Goal: Task Accomplishment & Management: Complete application form

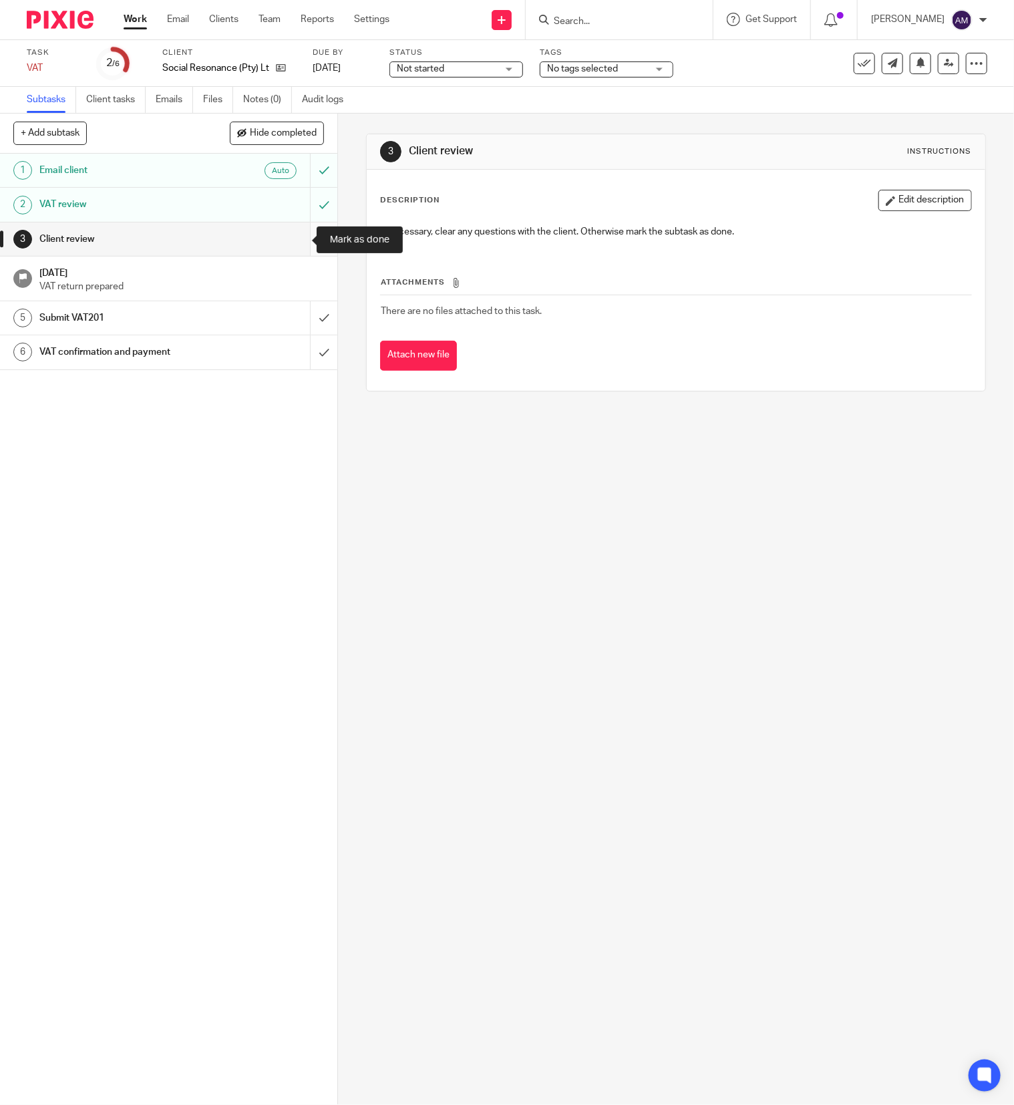
click at [297, 245] on input "submit" at bounding box center [168, 239] width 337 height 33
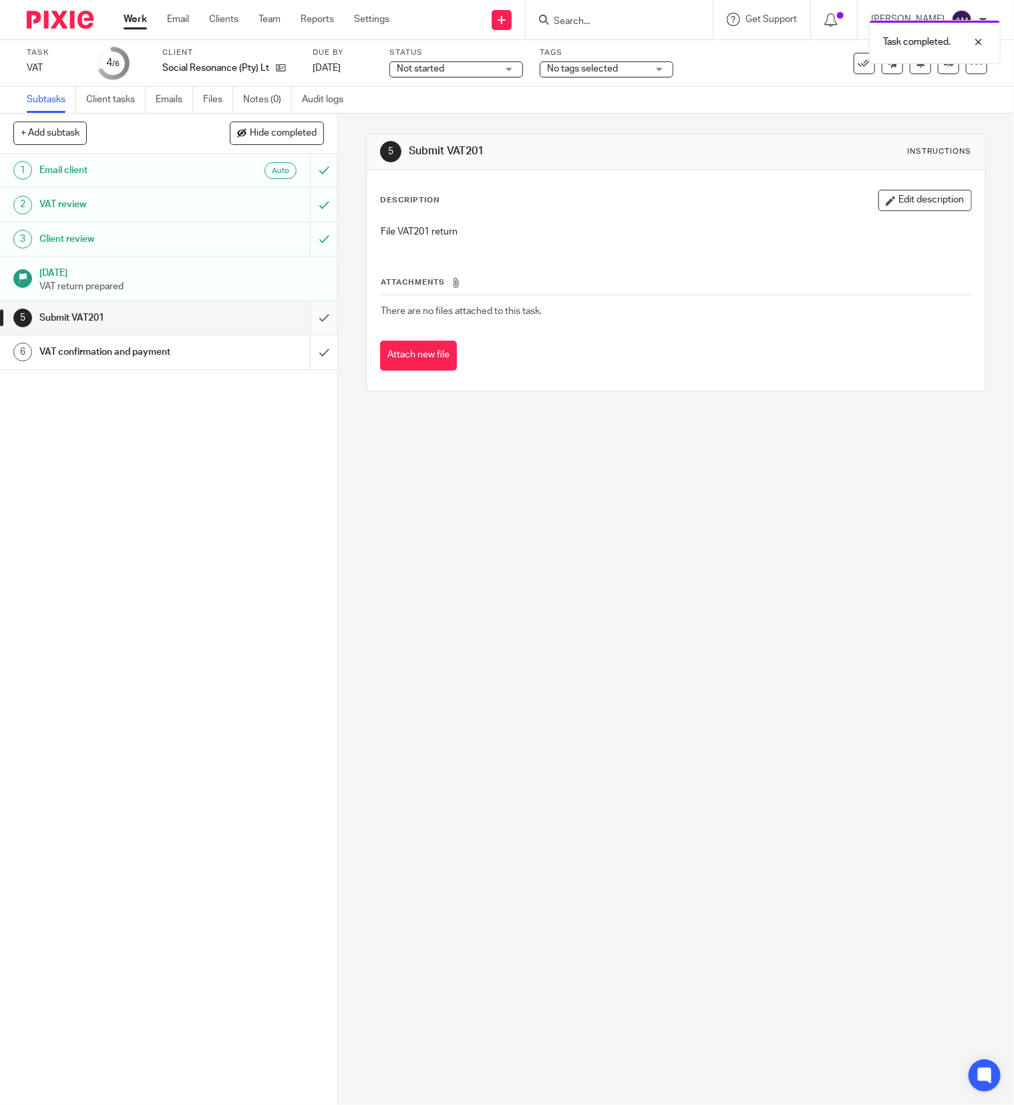
click at [302, 317] on input "submit" at bounding box center [168, 317] width 337 height 33
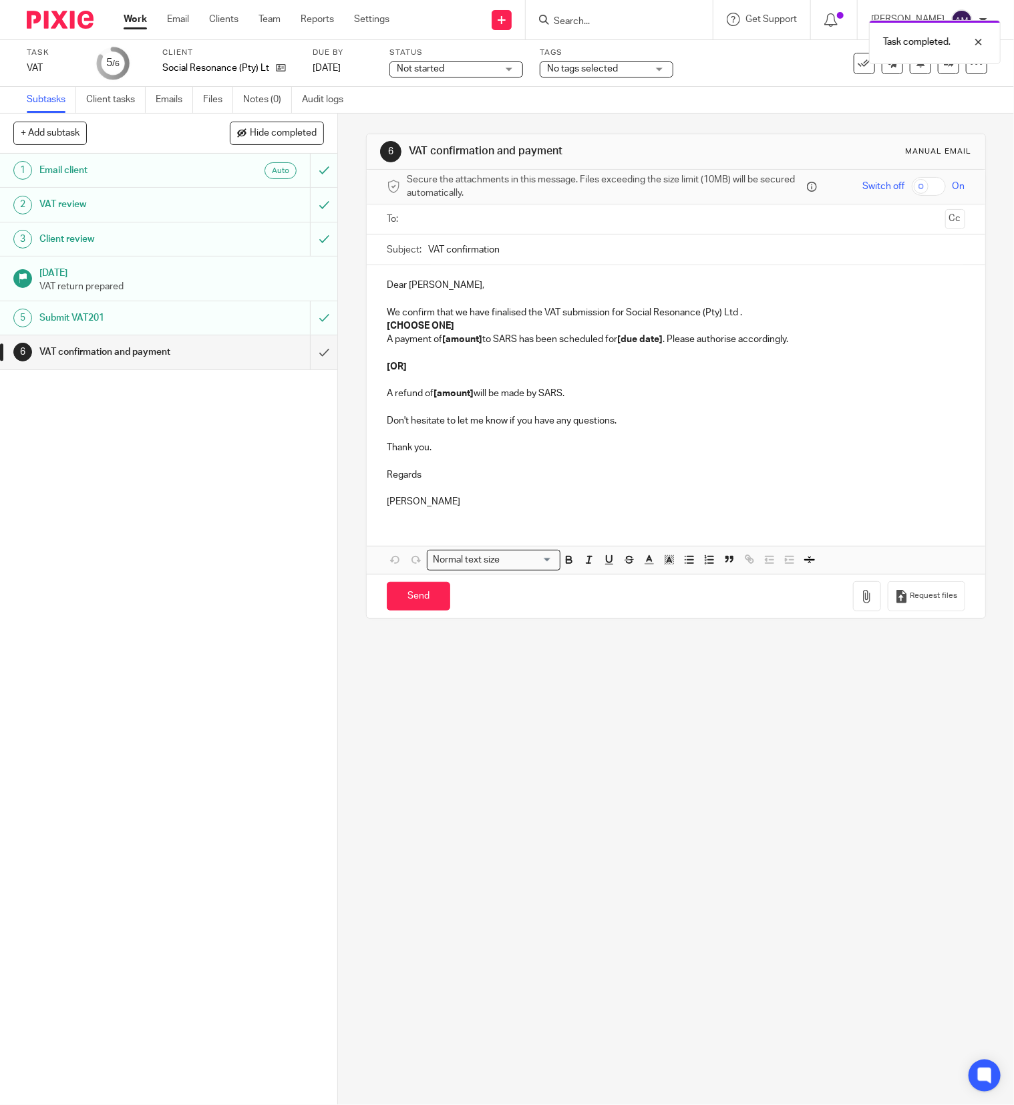
click at [519, 226] on input "text" at bounding box center [676, 219] width 528 height 15
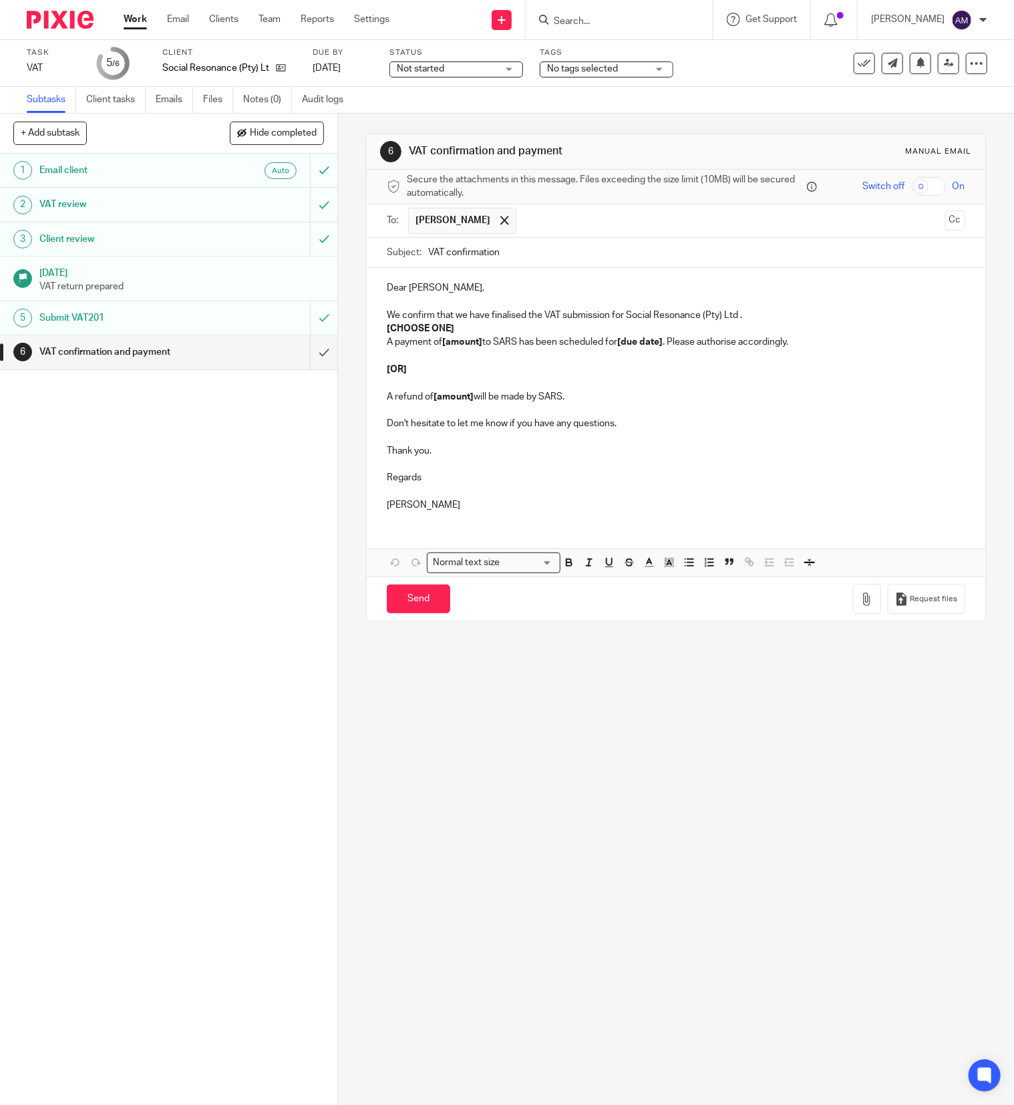
click at [531, 256] on input "VAT confirmation" at bounding box center [696, 253] width 537 height 30
type input "VAT confirmation 202508"
drag, startPoint x: 377, startPoint y: 329, endPoint x: 468, endPoint y: 332, distance: 90.9
click at [468, 330] on div "Dear Alison, We confirm that we have finalised the VAT submission for Social Re…" at bounding box center [676, 395] width 619 height 254
drag, startPoint x: 437, startPoint y: 345, endPoint x: 476, endPoint y: 343, distance: 39.4
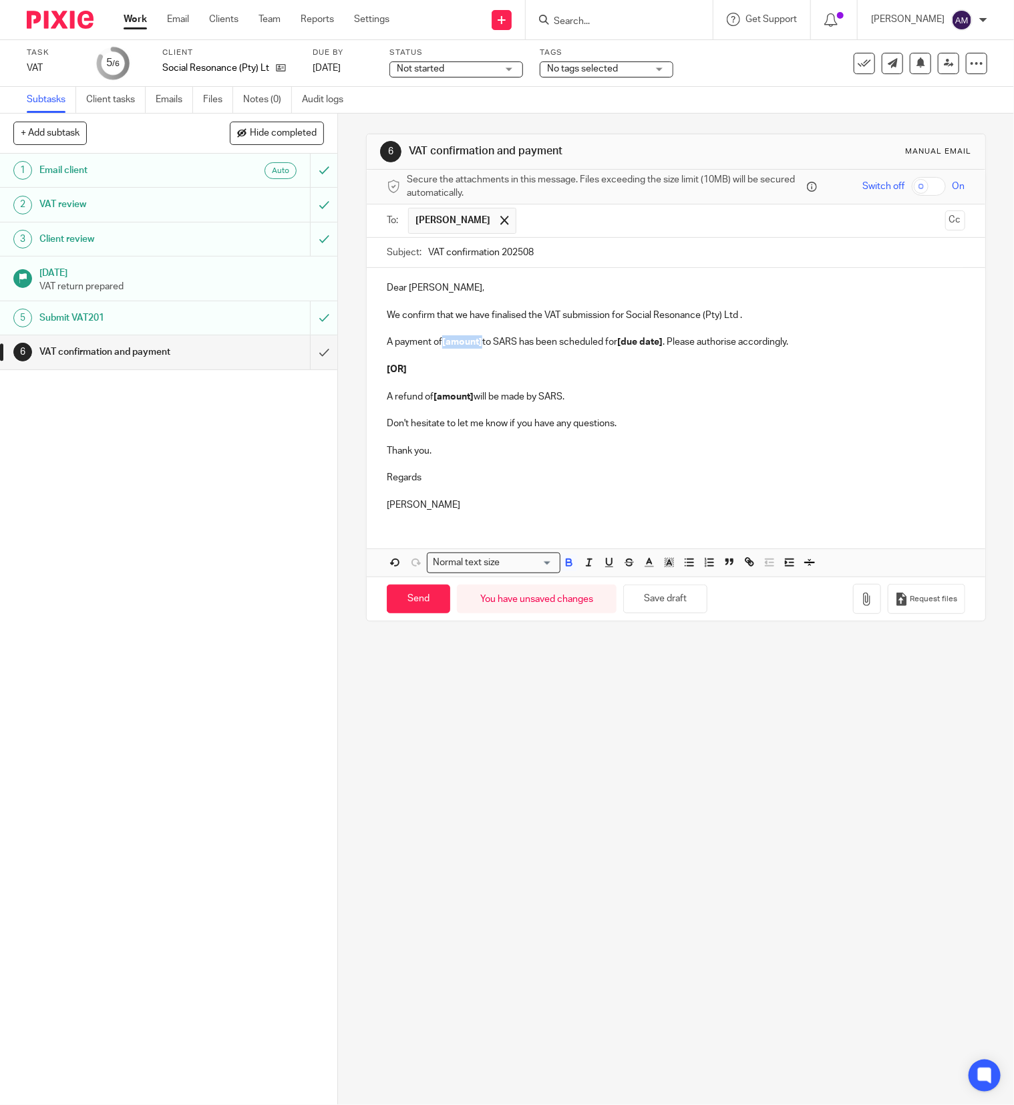
click at [476, 343] on p "A payment of [amount] to SARS has been scheduled for [due date] . Please author…" at bounding box center [676, 341] width 579 height 13
drag, startPoint x: 626, startPoint y: 347, endPoint x: 671, endPoint y: 348, distance: 44.8
click at [671, 348] on p "A payment of R29,961.65 to SARS has been scheduled for [due date] . Please auth…" at bounding box center [676, 341] width 579 height 13
drag, startPoint x: 377, startPoint y: 355, endPoint x: 692, endPoint y: 388, distance: 316.4
click at [621, 397] on div "Dear Alison, We confirm that we have finalised the VAT submission for Social Re…" at bounding box center [676, 395] width 619 height 254
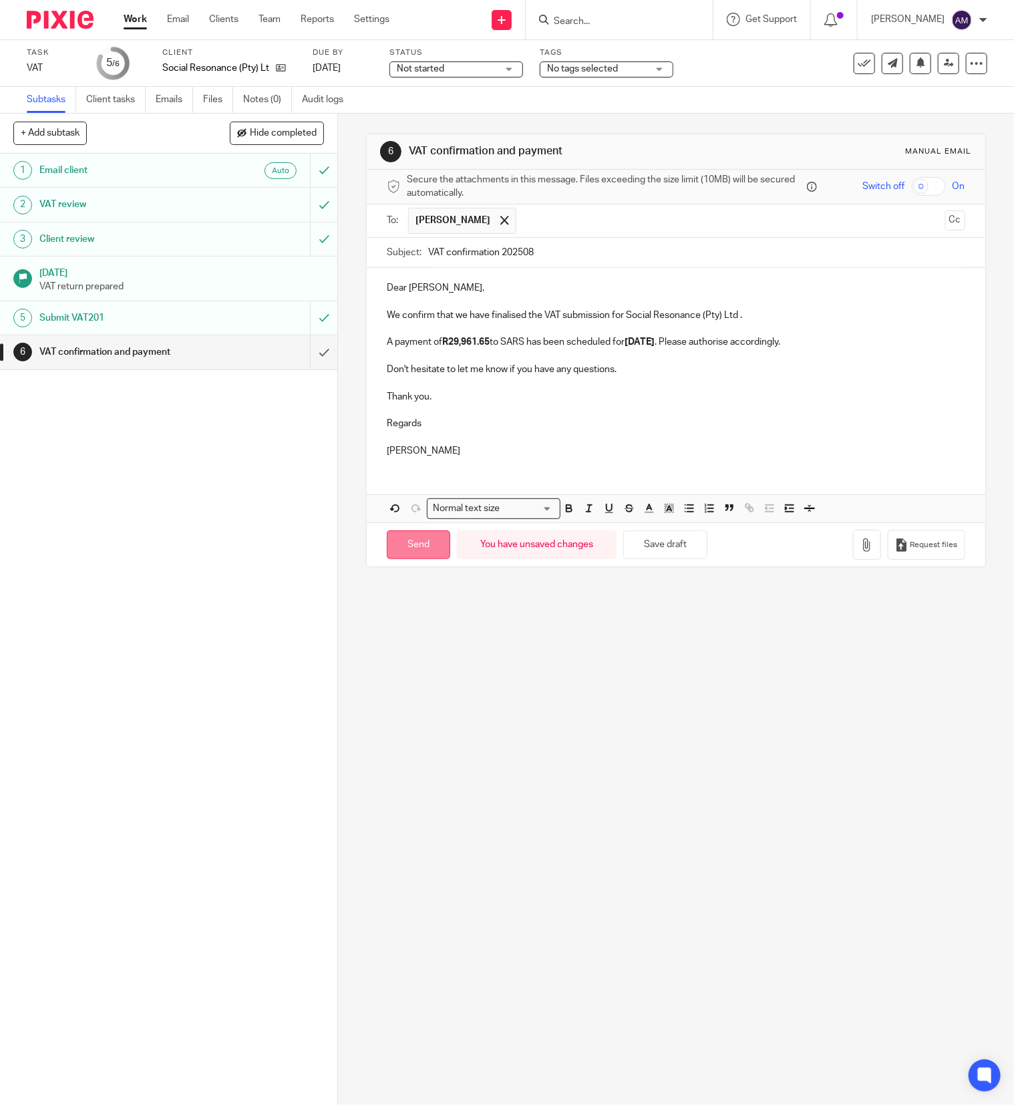
click at [409, 547] on input "Send" at bounding box center [418, 545] width 63 height 29
type input "Sent"
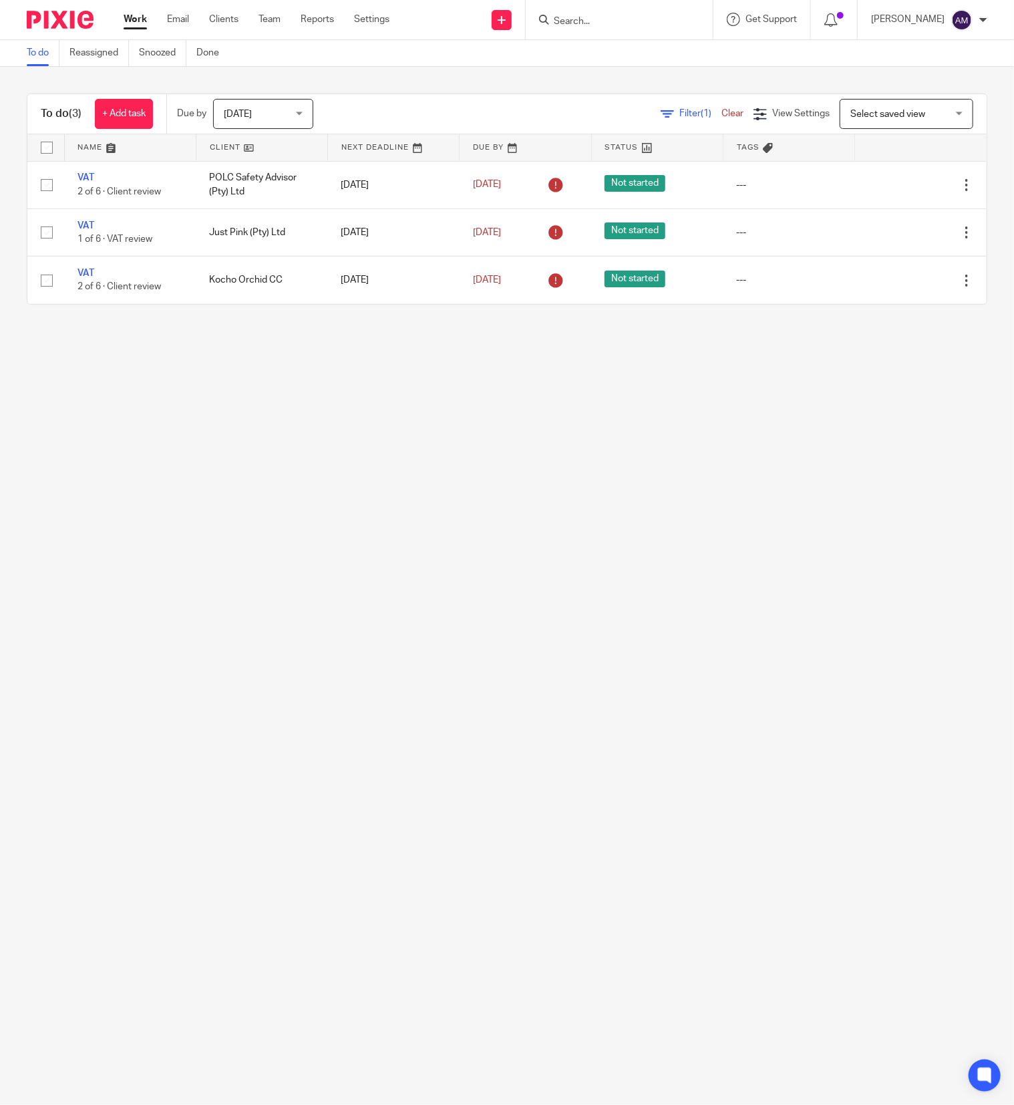
click at [642, 20] on input "Search" at bounding box center [613, 22] width 120 height 12
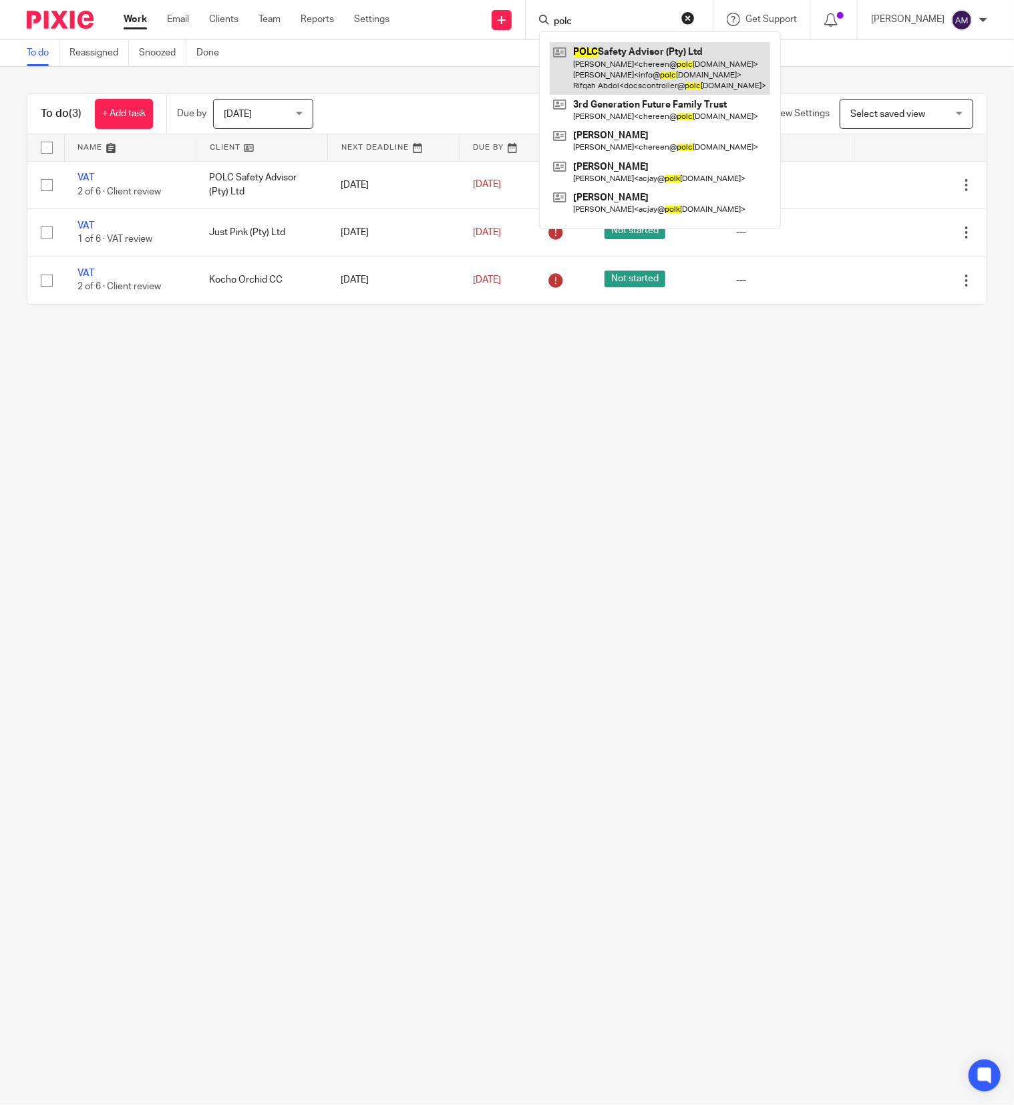
type input "polc"
click at [701, 61] on link at bounding box center [660, 68] width 221 height 53
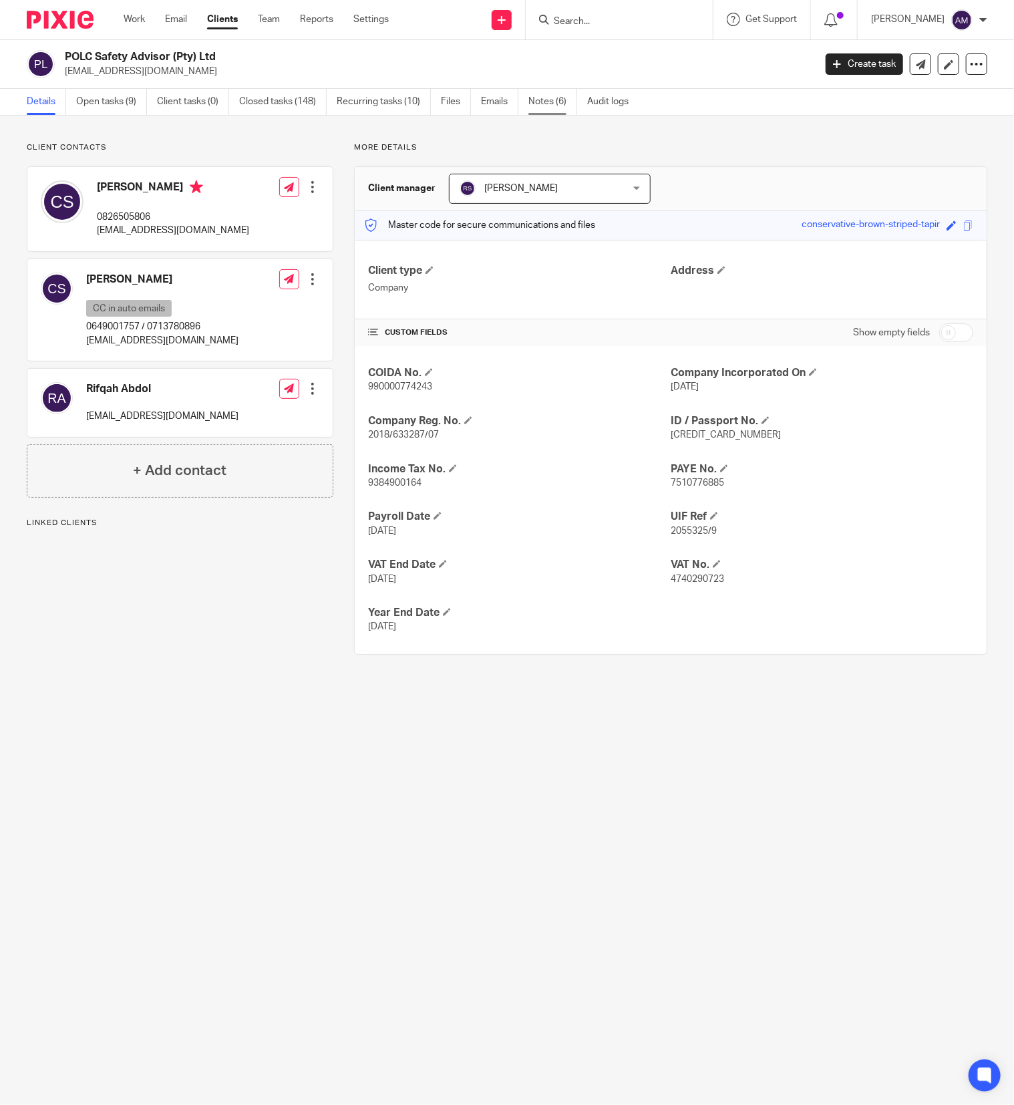
click at [544, 100] on link "Notes (6)" at bounding box center [553, 102] width 49 height 26
click at [118, 101] on link "Open tasks (9)" at bounding box center [111, 102] width 71 height 26
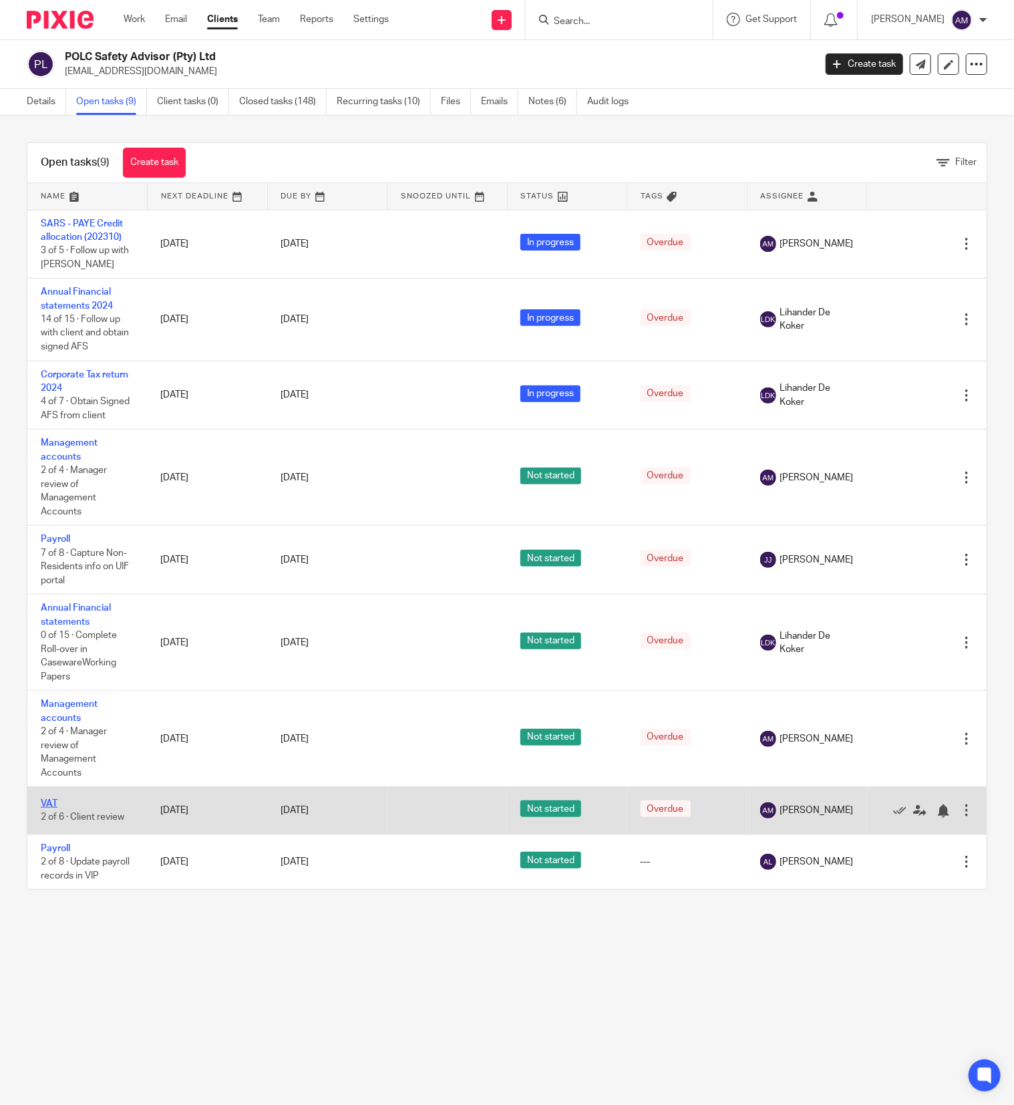
click at [51, 809] on link "VAT" at bounding box center [49, 803] width 17 height 9
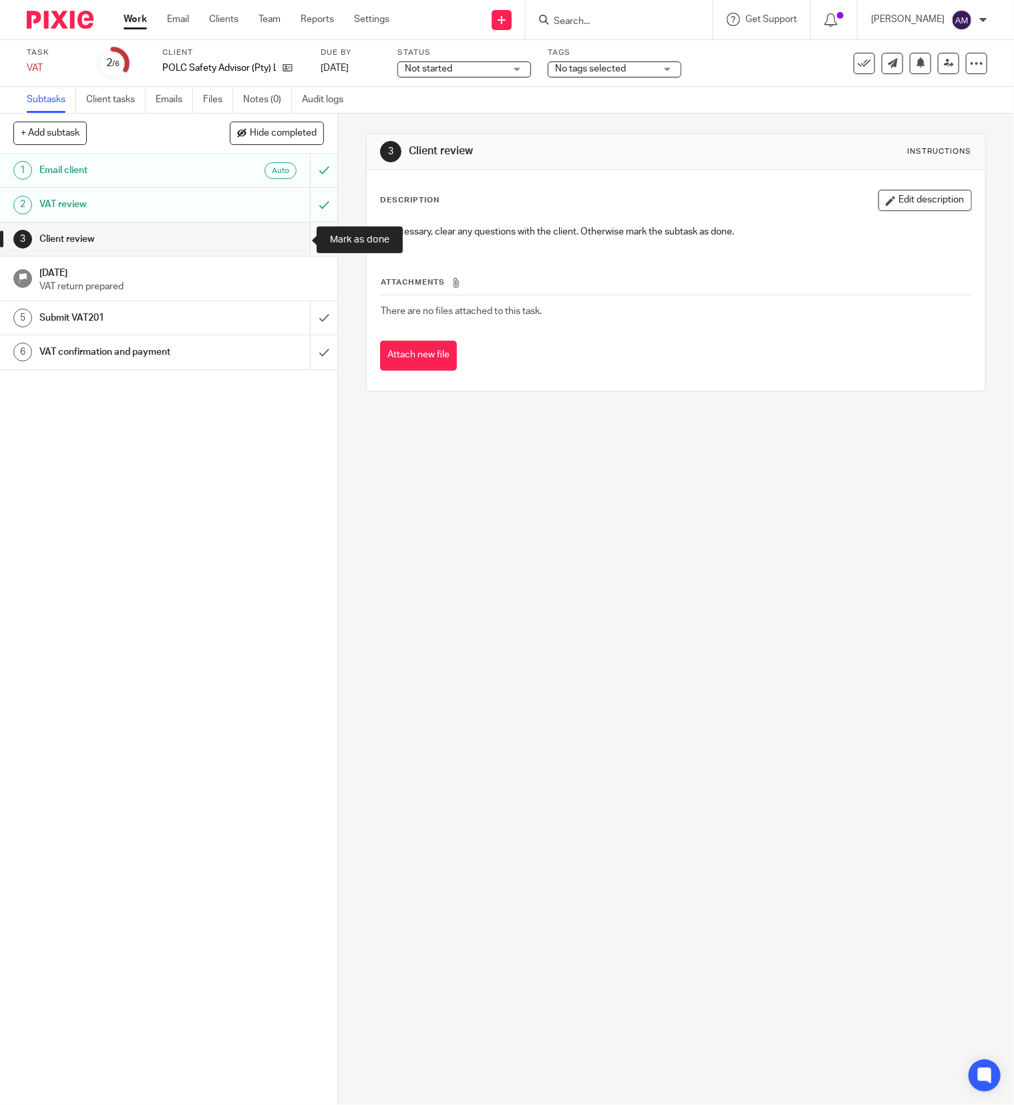
click at [297, 236] on input "submit" at bounding box center [168, 239] width 337 height 33
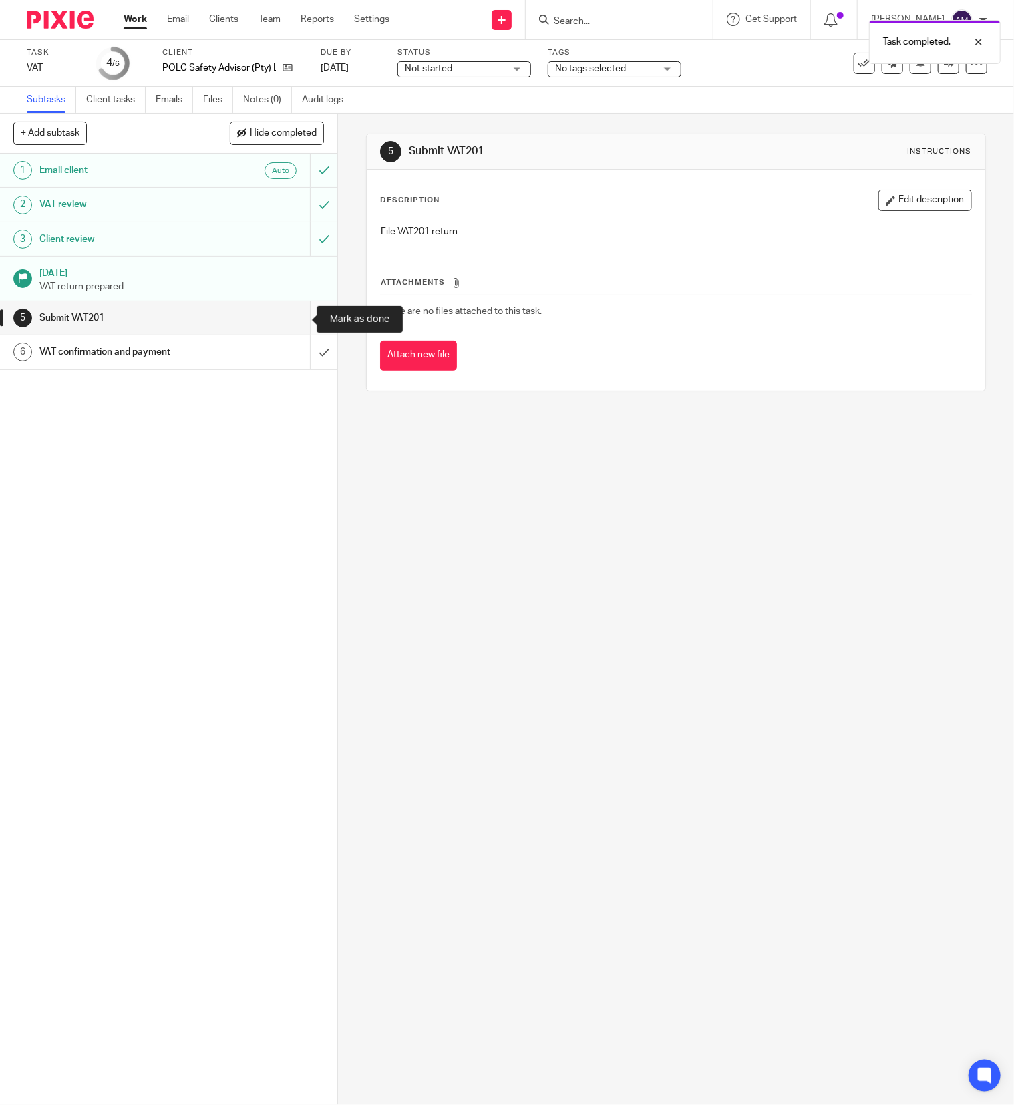
click at [296, 320] on input "submit" at bounding box center [168, 317] width 337 height 33
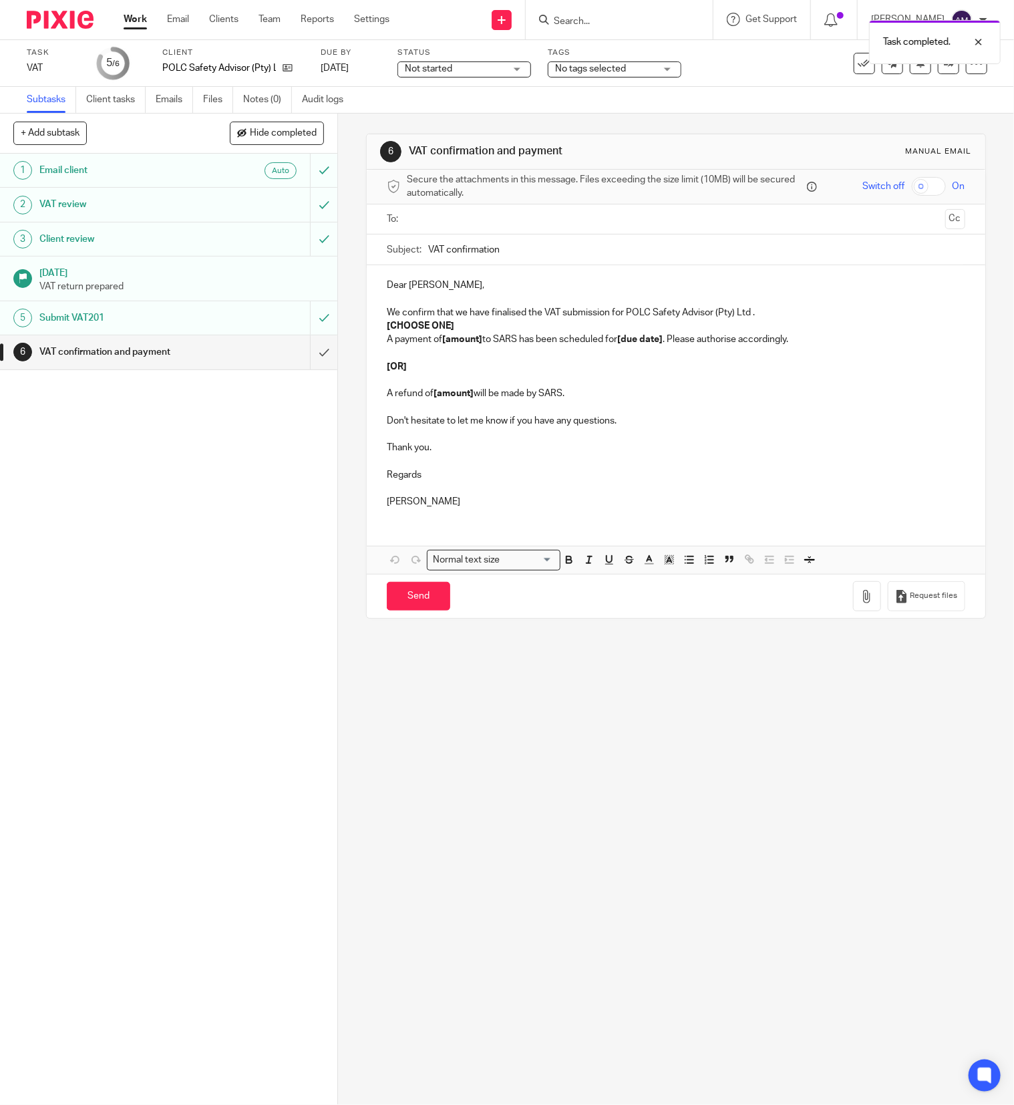
click at [516, 220] on input "text" at bounding box center [676, 219] width 528 height 15
click at [564, 258] on input "VAT confirmation" at bounding box center [696, 253] width 537 height 30
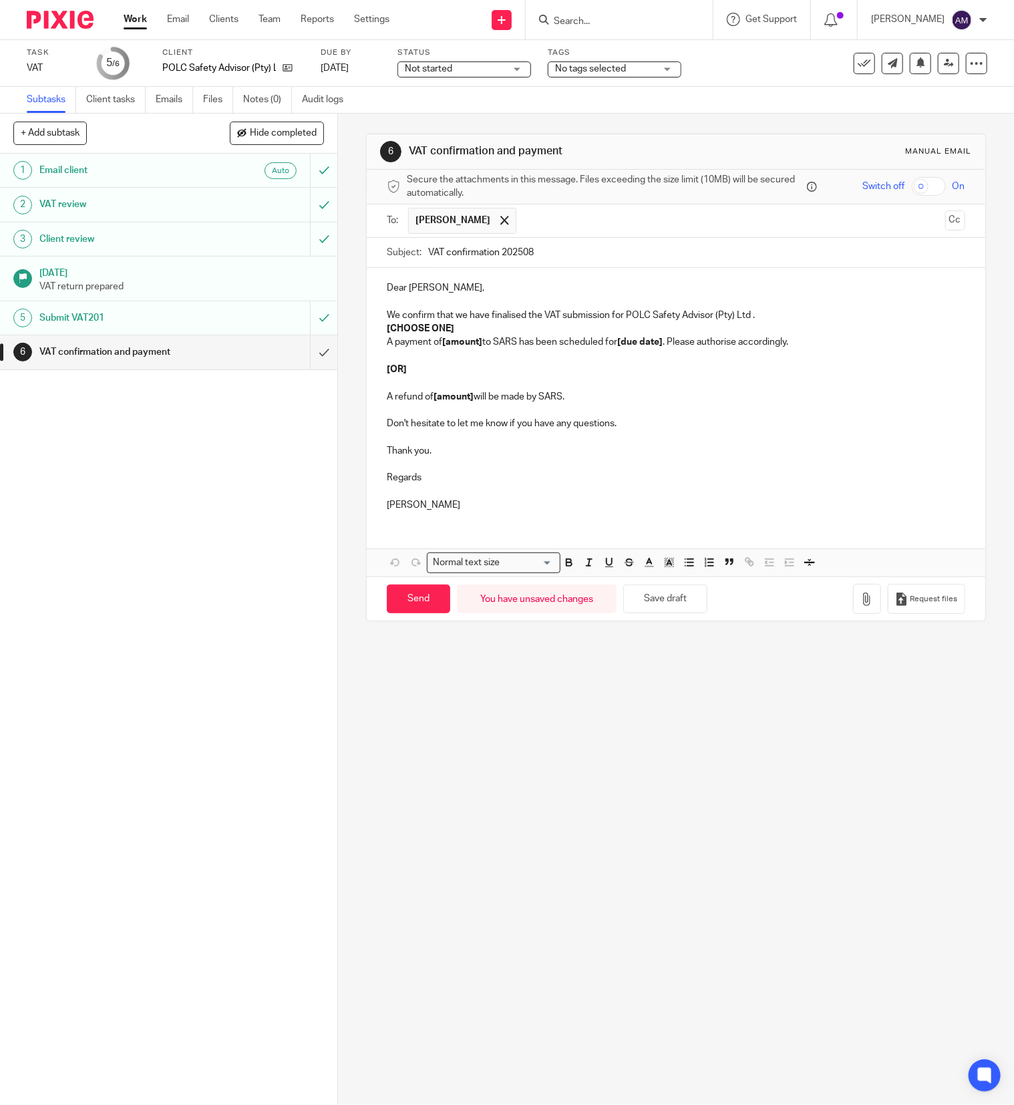
type input "VAT confirmation 202508"
drag, startPoint x: 380, startPoint y: 331, endPoint x: 460, endPoint y: 330, distance: 80.2
click at [460, 330] on p "[CHOOSE ONE]" at bounding box center [676, 328] width 579 height 13
drag, startPoint x: 437, startPoint y: 346, endPoint x: 476, endPoint y: 343, distance: 39.5
click at [476, 343] on p "A payment of [amount] to SARS has been scheduled for [due date] . Please author…" at bounding box center [676, 341] width 579 height 13
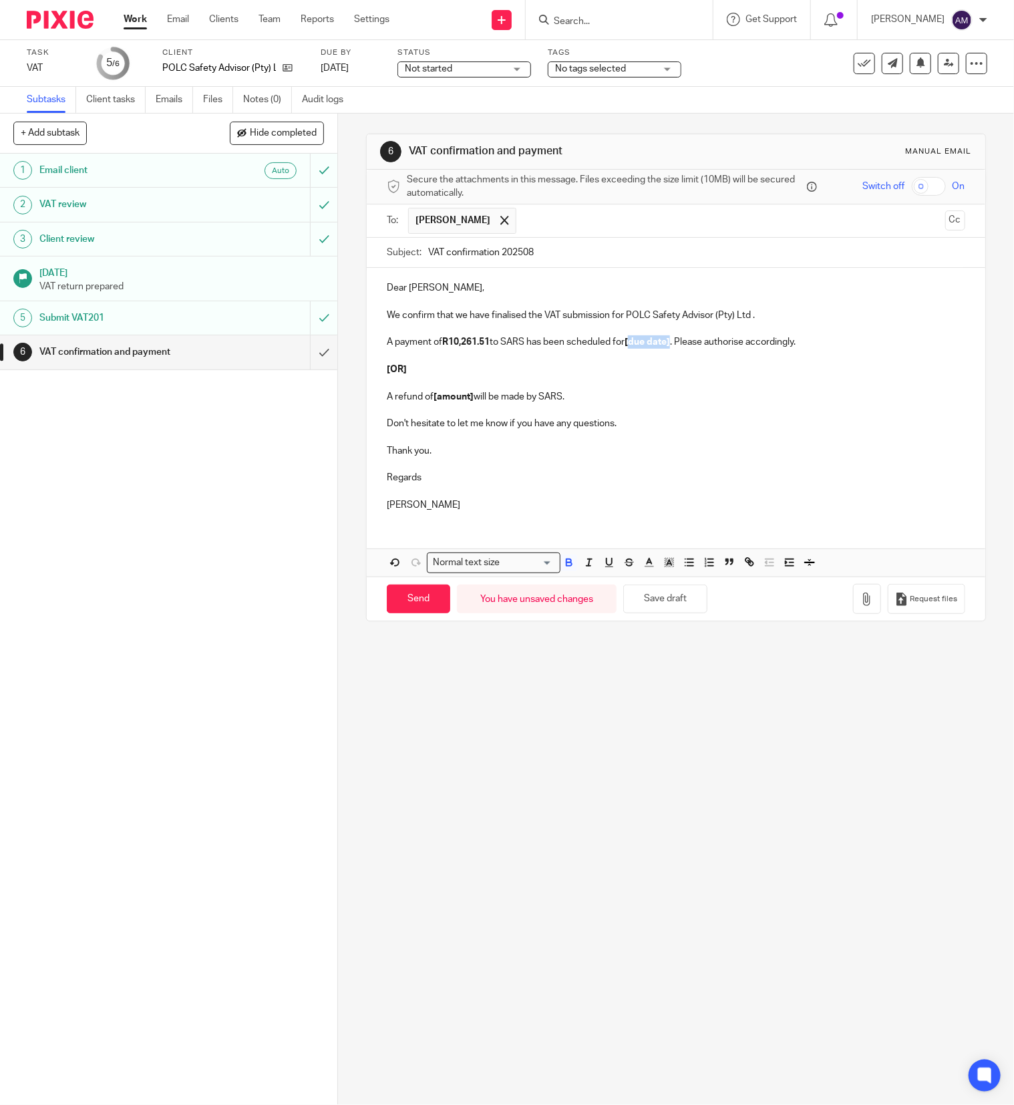
drag, startPoint x: 627, startPoint y: 345, endPoint x: 669, endPoint y: 345, distance: 41.4
click at [669, 345] on strong "[due date]" at bounding box center [647, 341] width 45 height 9
drag, startPoint x: 380, startPoint y: 357, endPoint x: 607, endPoint y: 402, distance: 230.9
click at [588, 402] on div "Dear [PERSON_NAME], We confirm that we have finalised the VAT submission for PO…" at bounding box center [676, 395] width 619 height 254
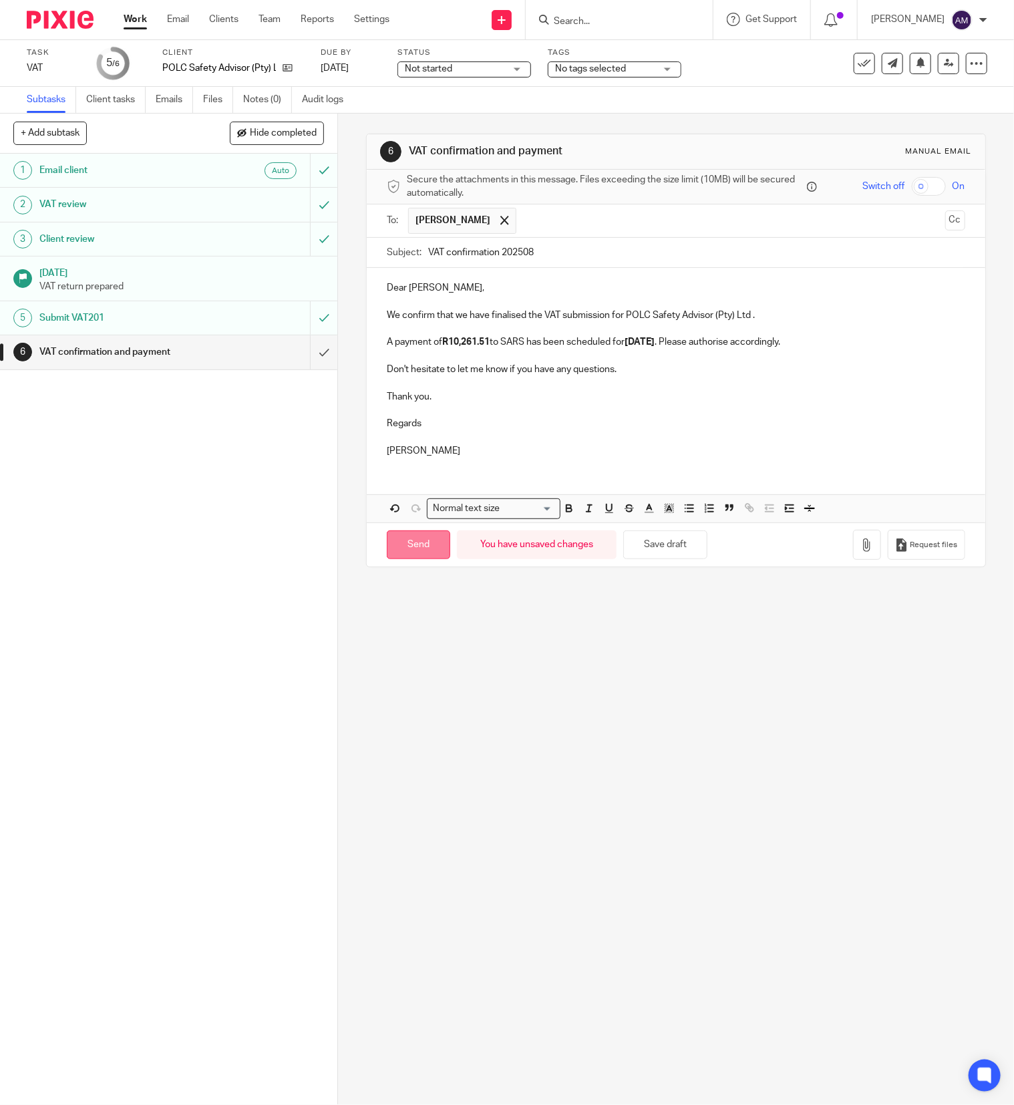
click at [414, 557] on input "Send" at bounding box center [418, 545] width 63 height 29
type input "Sent"
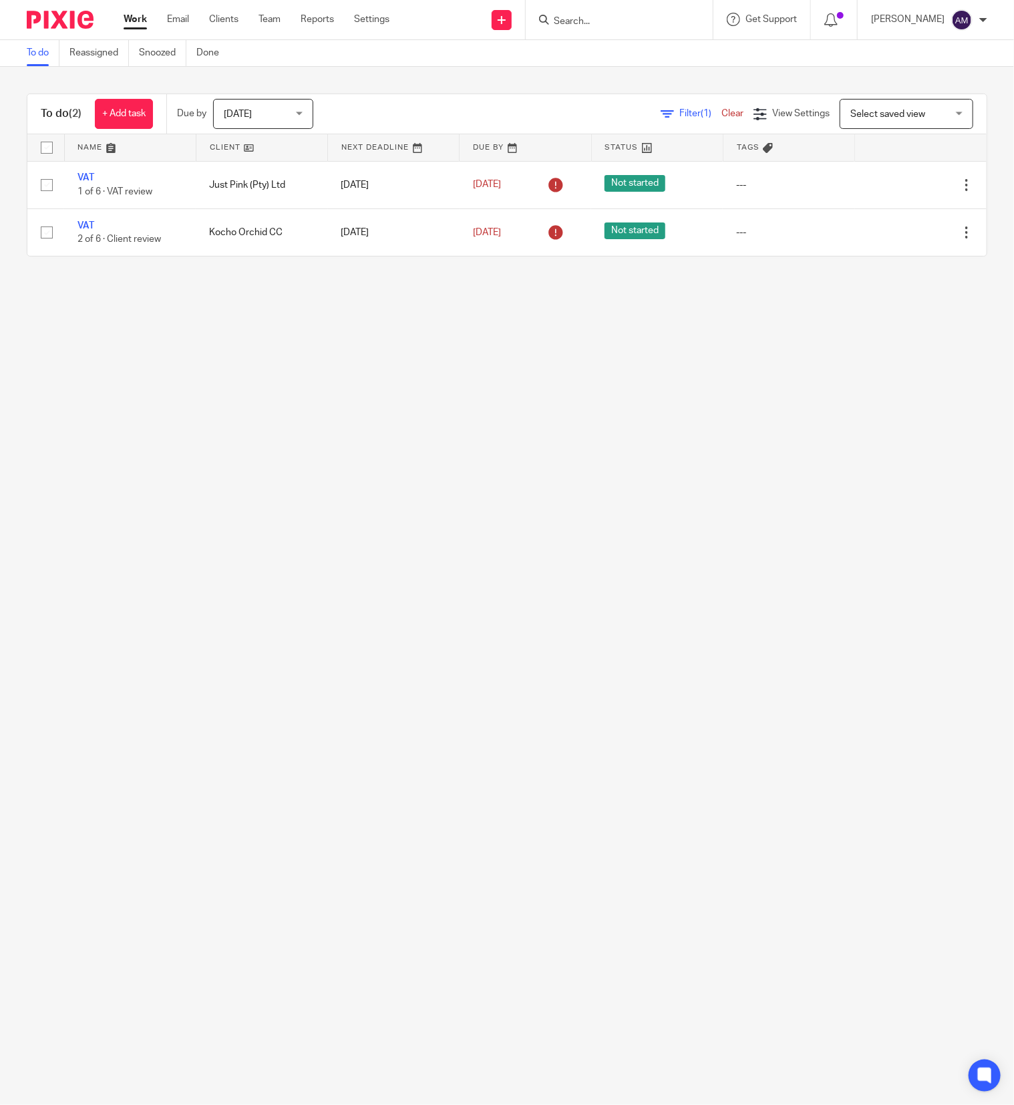
click at [613, 23] on input "Search" at bounding box center [613, 22] width 120 height 12
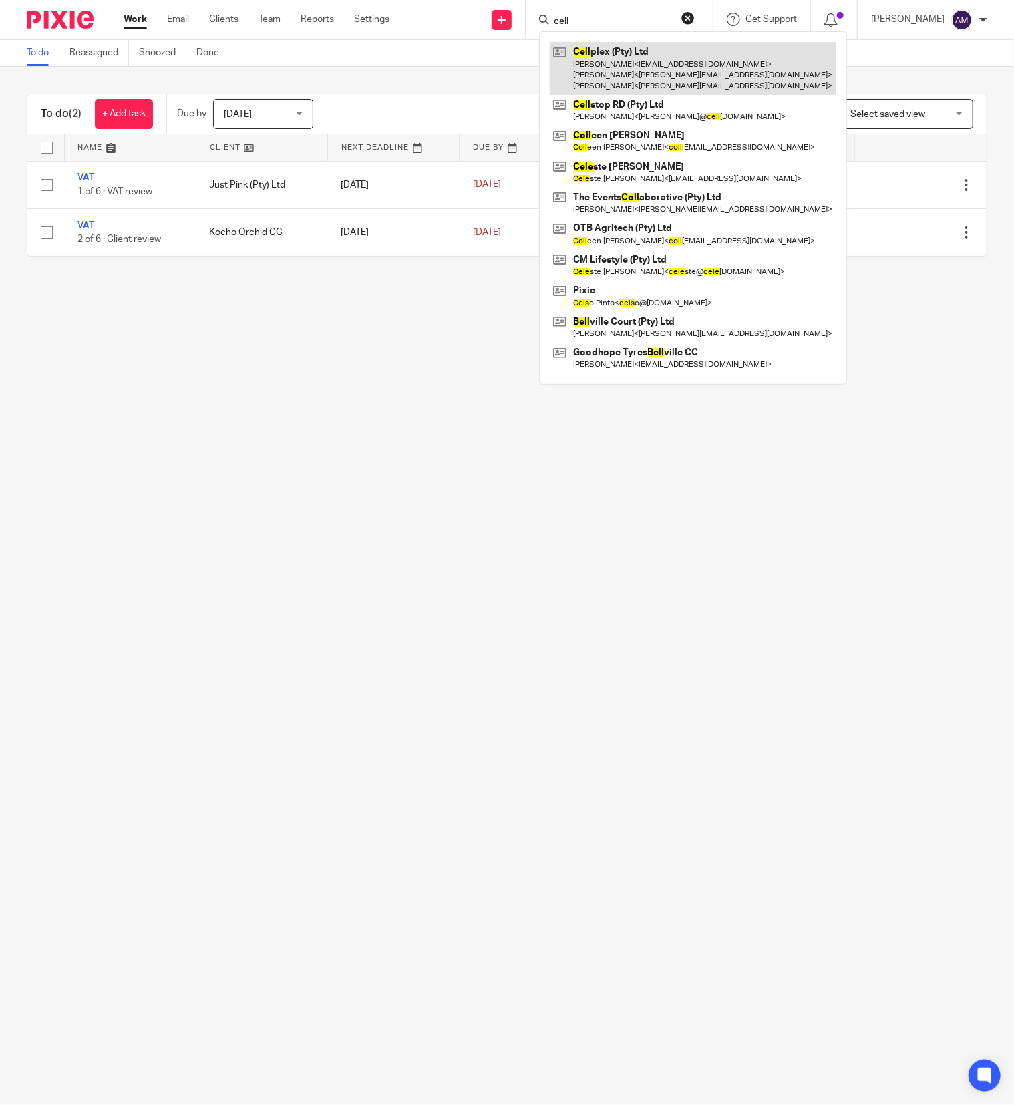
type input "cell"
click at [681, 56] on link at bounding box center [693, 68] width 287 height 53
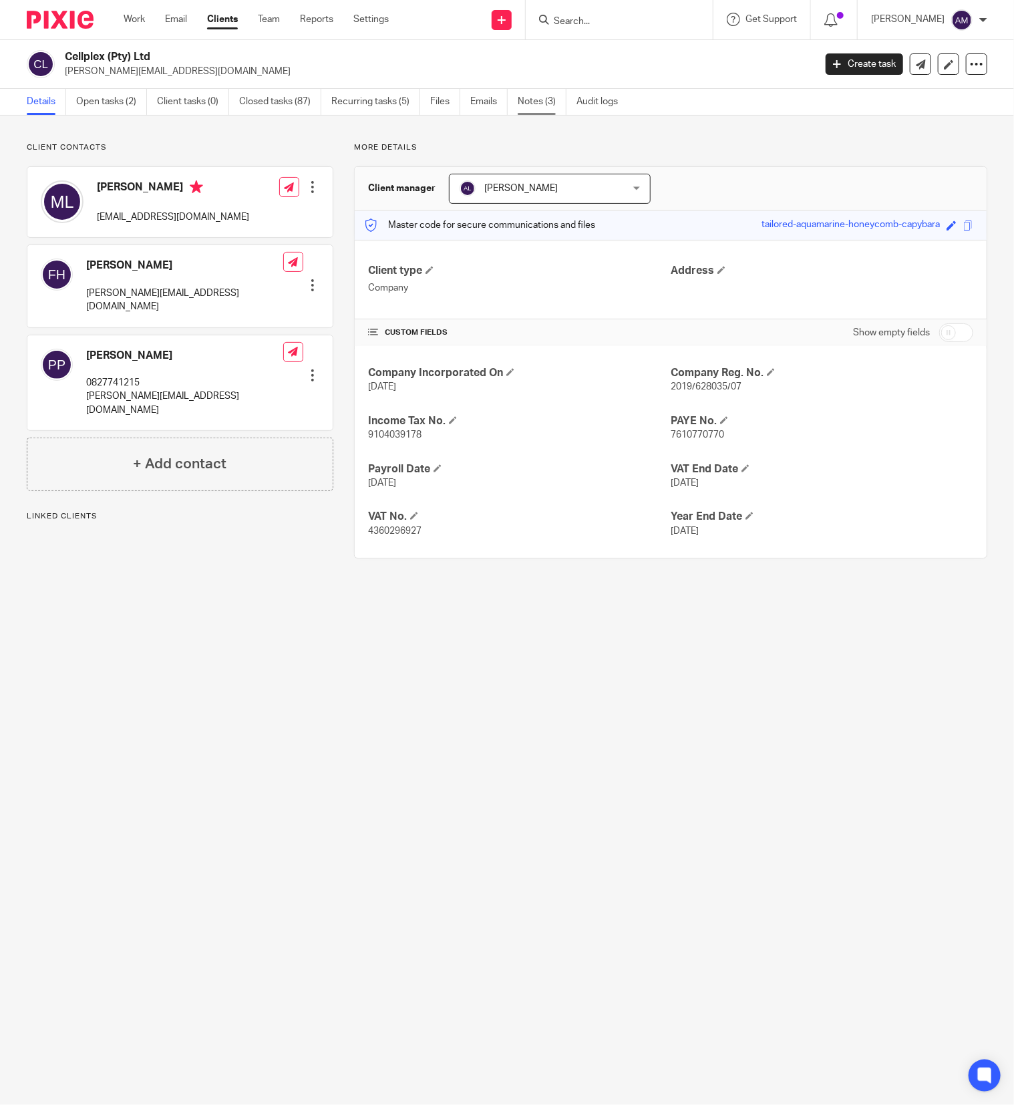
click at [530, 104] on link "Notes (3)" at bounding box center [542, 102] width 49 height 26
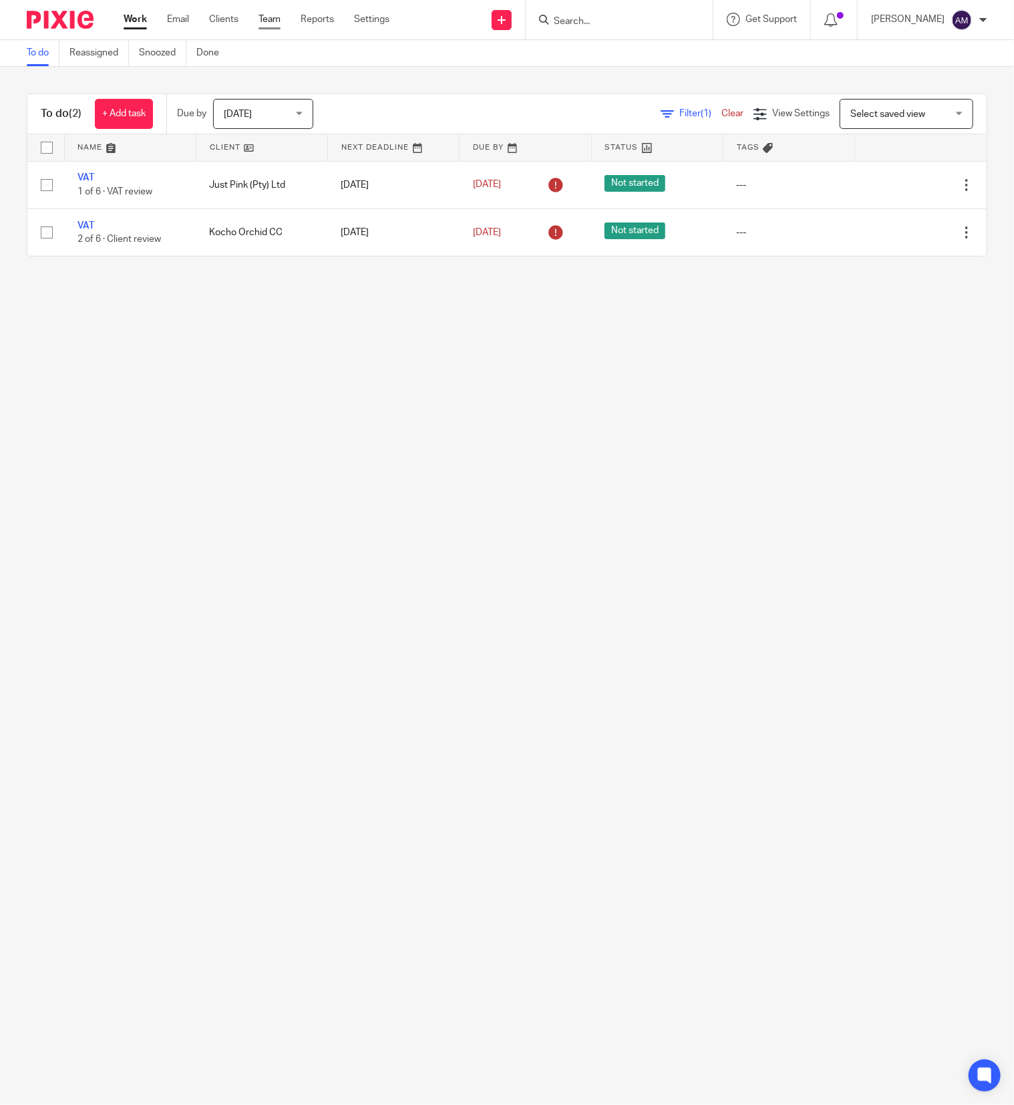
click at [271, 17] on link "Team" at bounding box center [270, 19] width 22 height 13
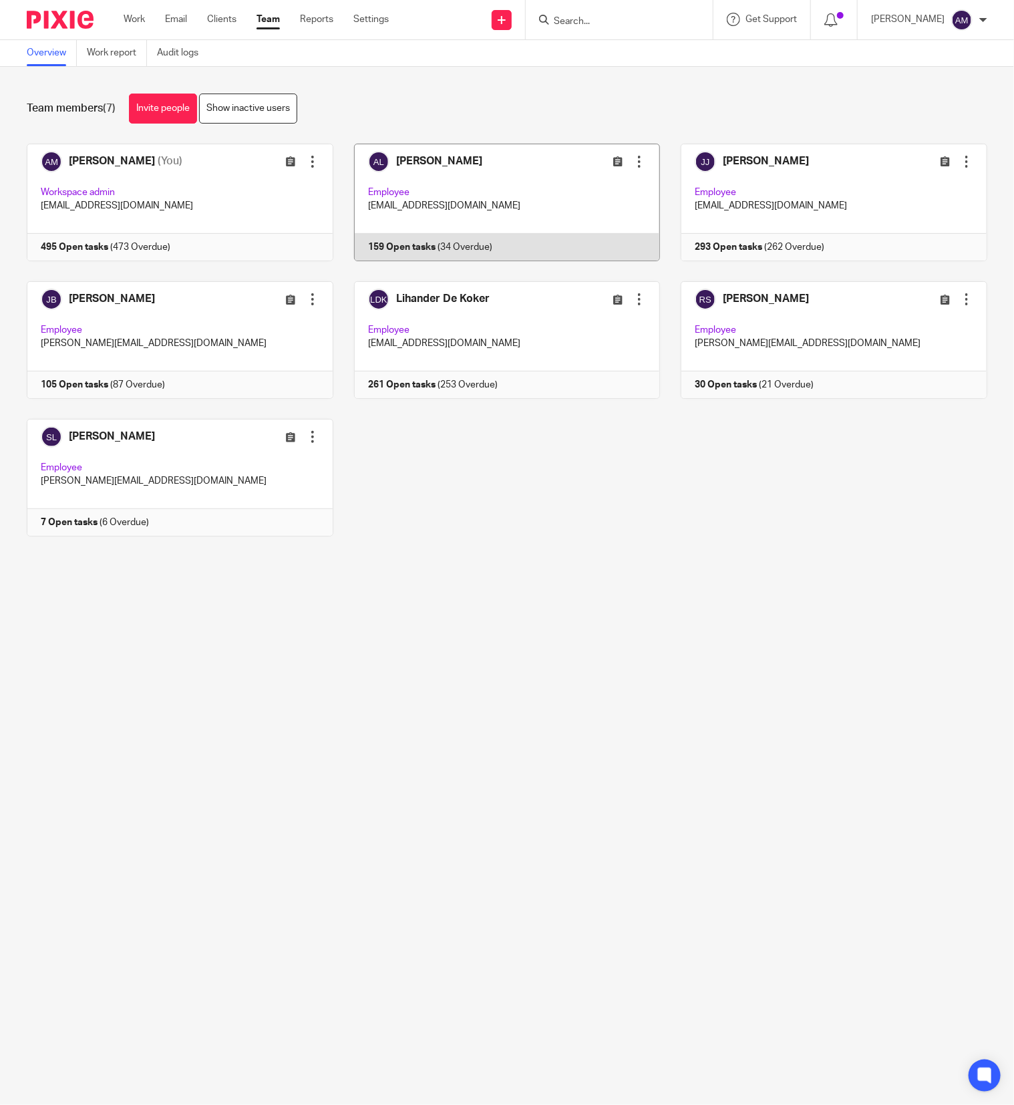
click at [391, 243] on link at bounding box center [496, 203] width 327 height 118
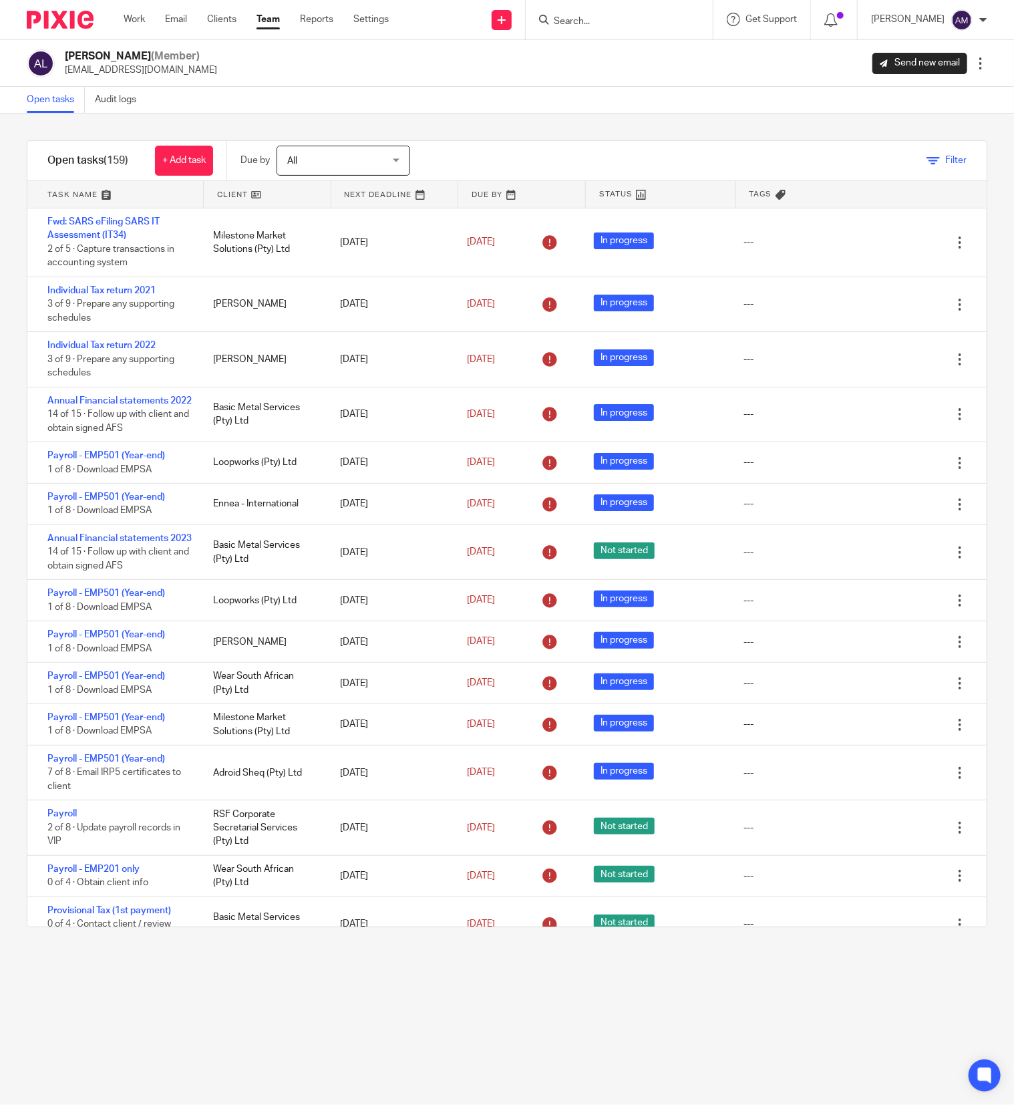
click at [927, 161] on icon at bounding box center [933, 160] width 13 height 13
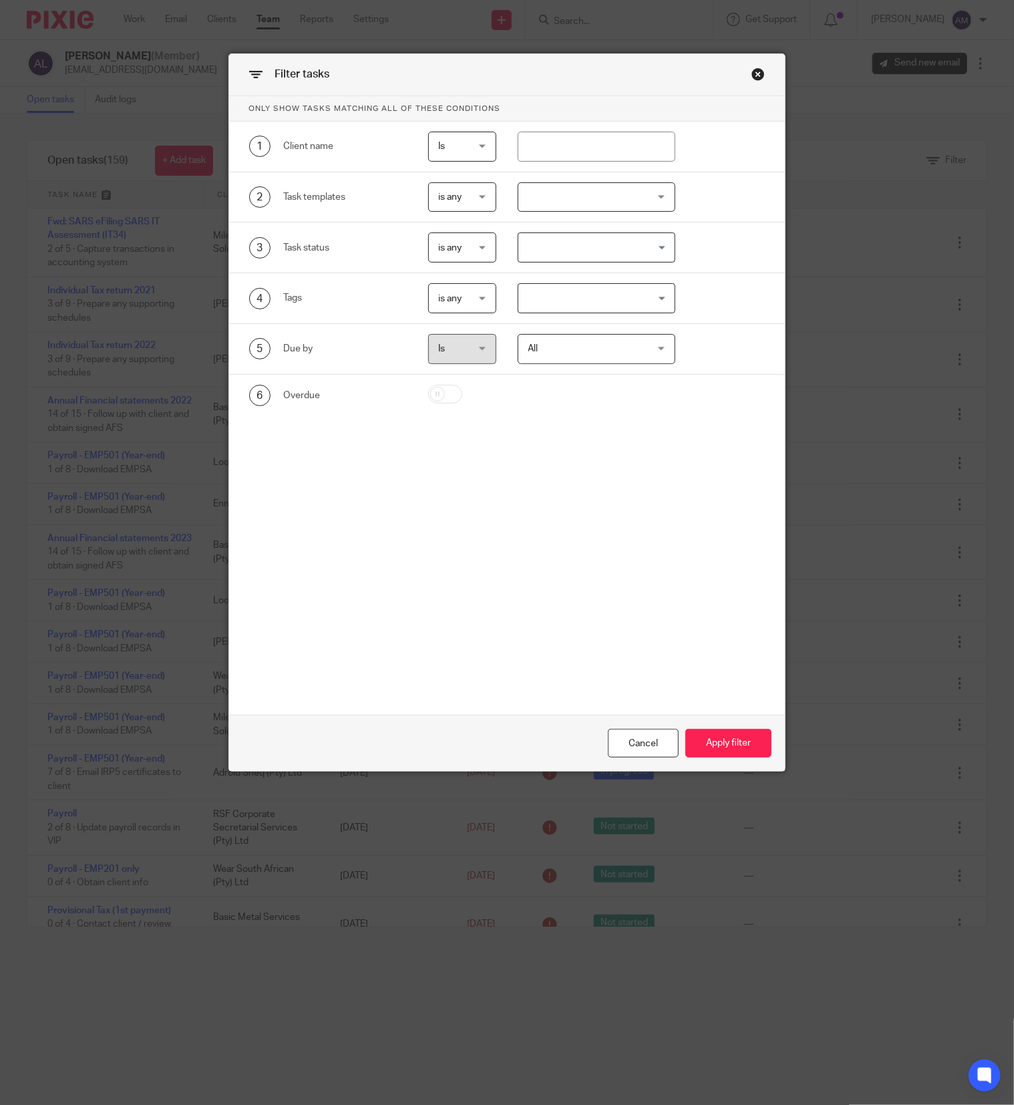
click at [585, 198] on div at bounding box center [597, 197] width 158 height 30
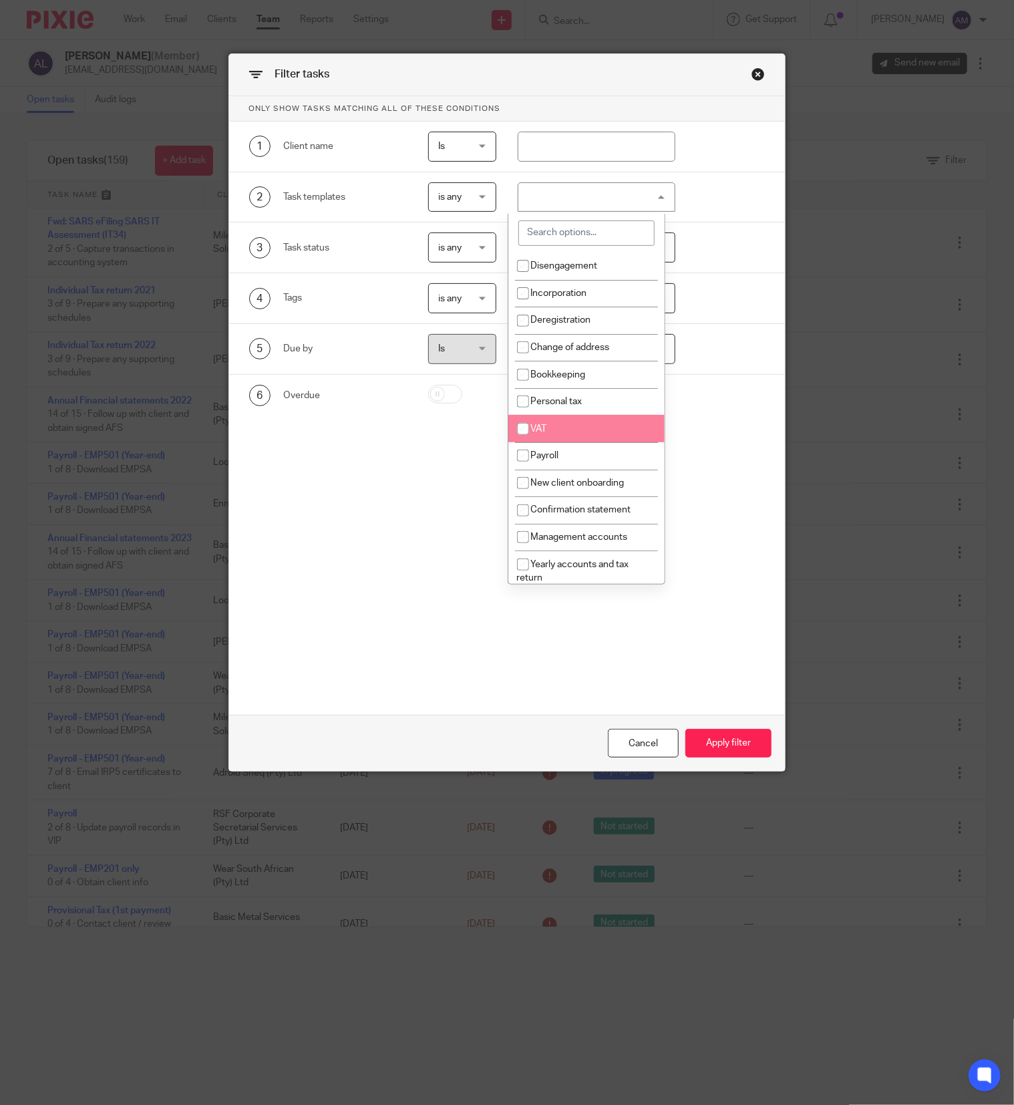
click at [574, 424] on li "VAT" at bounding box center [587, 428] width 157 height 27
checkbox input "true"
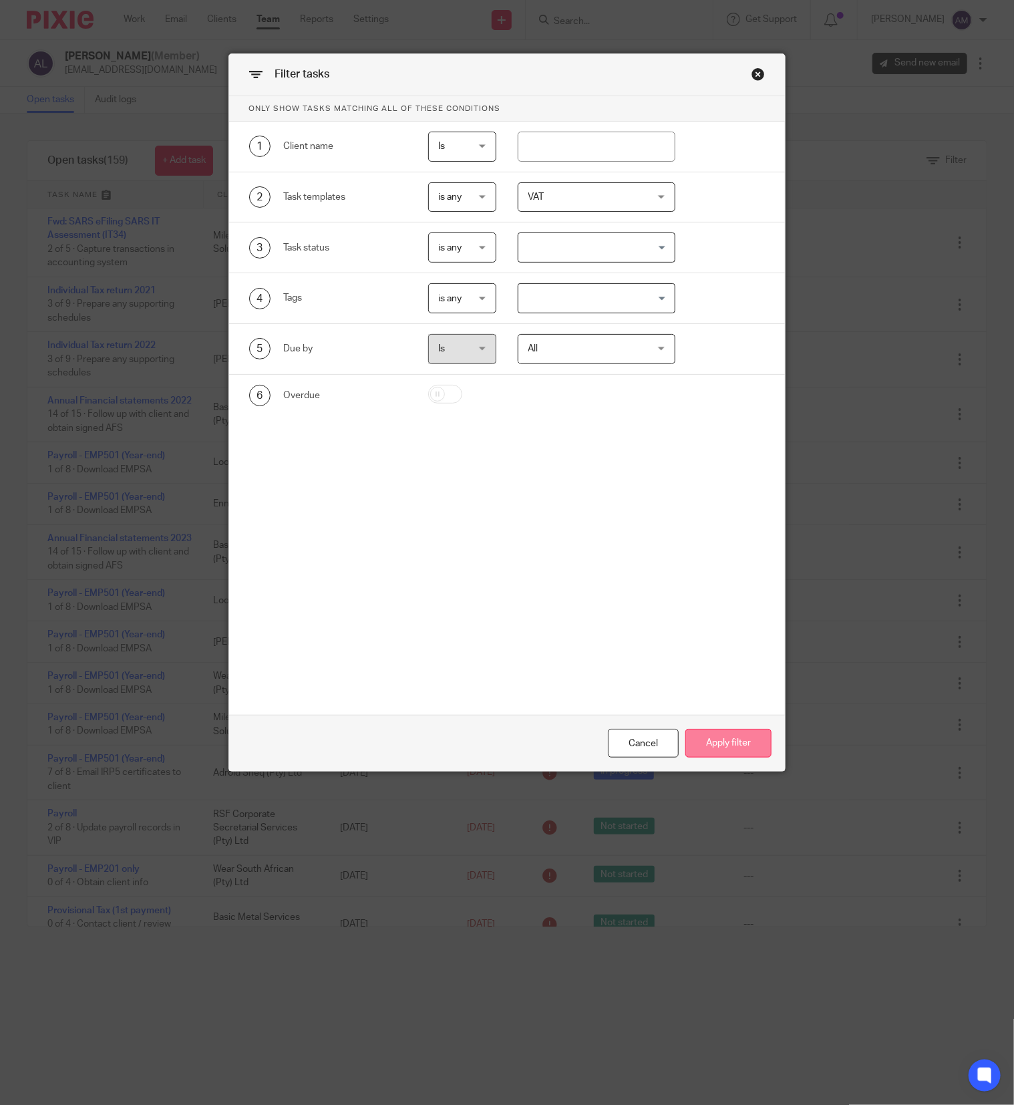
click at [714, 742] on button "Apply filter" at bounding box center [729, 743] width 86 height 29
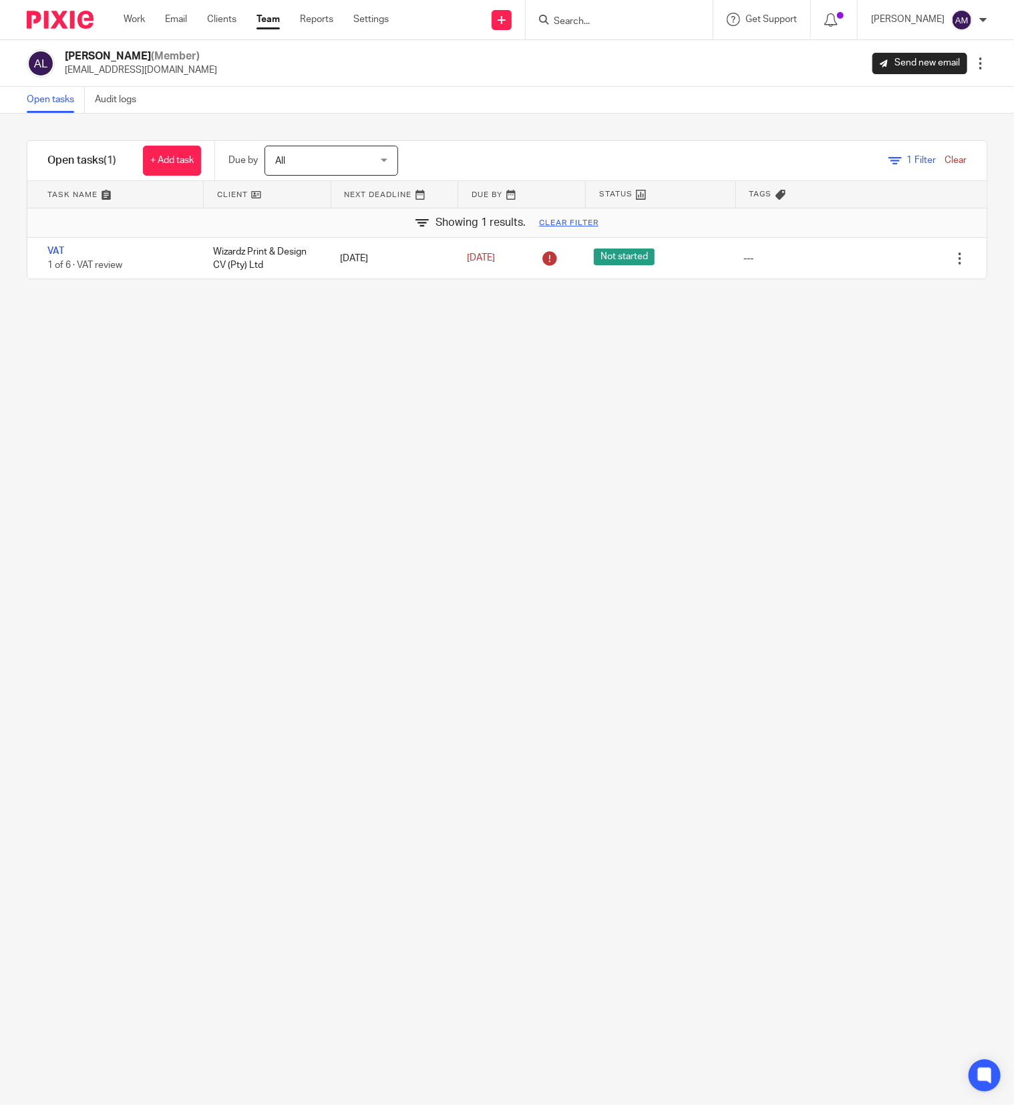
click at [637, 21] on input "Search" at bounding box center [613, 22] width 120 height 12
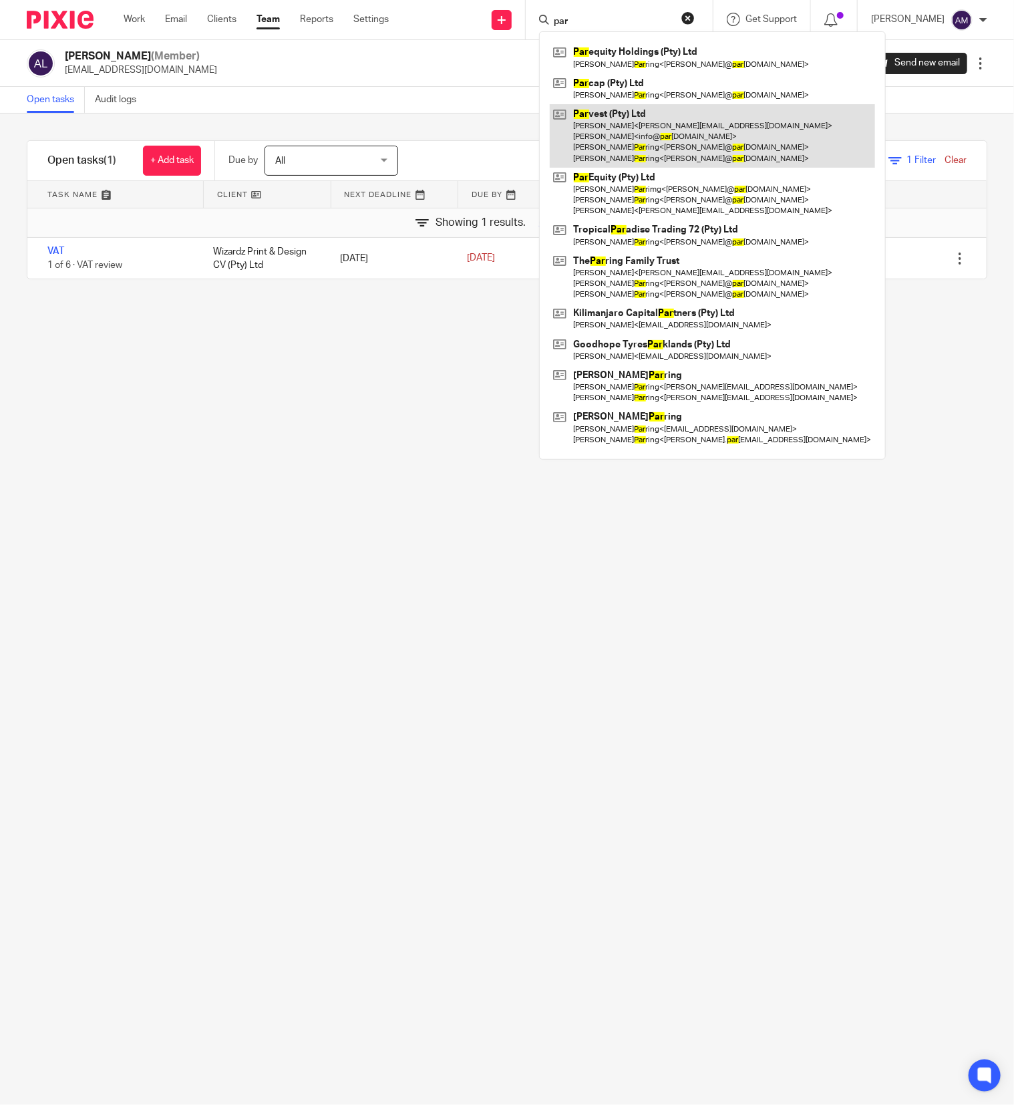
type input "par"
click at [674, 127] on link at bounding box center [712, 135] width 325 height 63
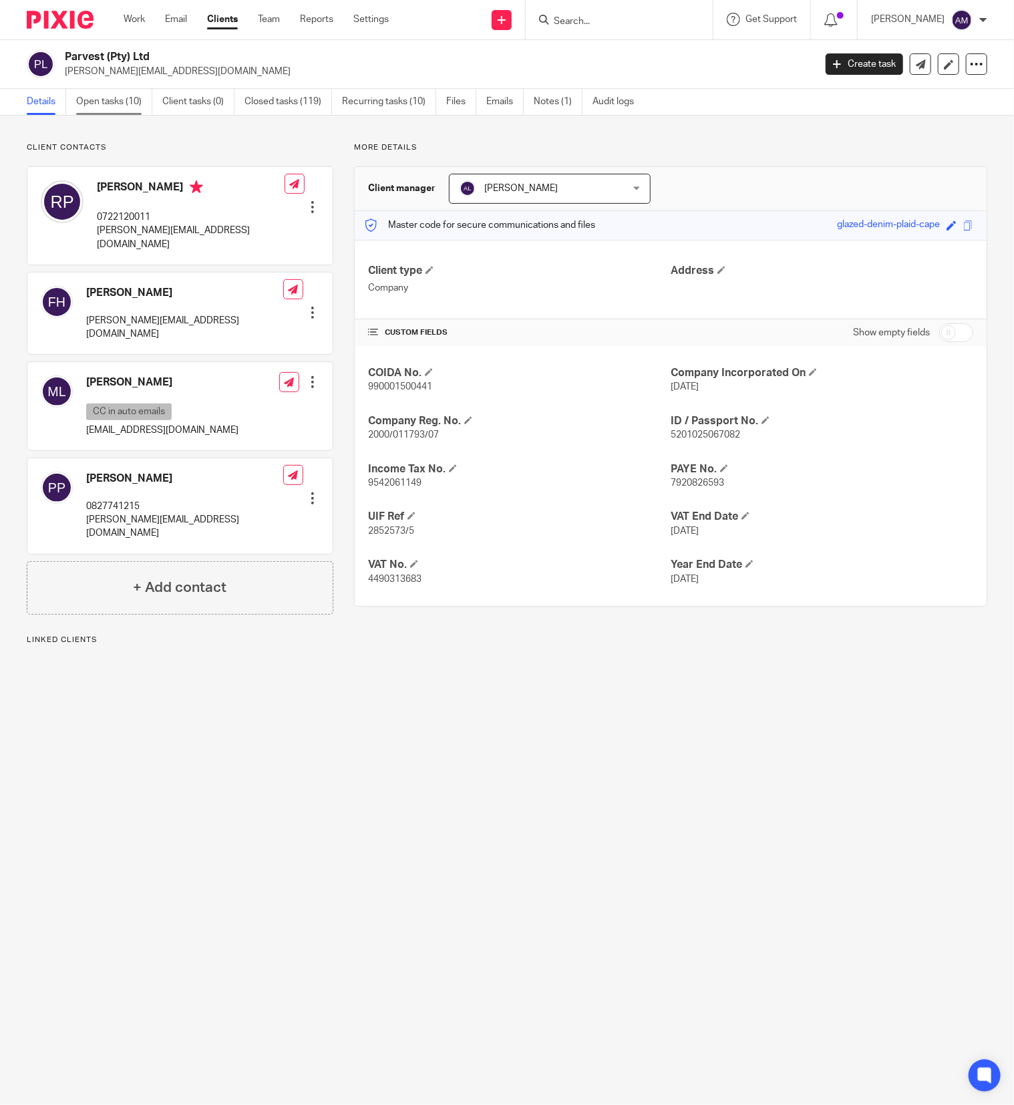
click at [129, 100] on link "Open tasks (10)" at bounding box center [114, 102] width 76 height 26
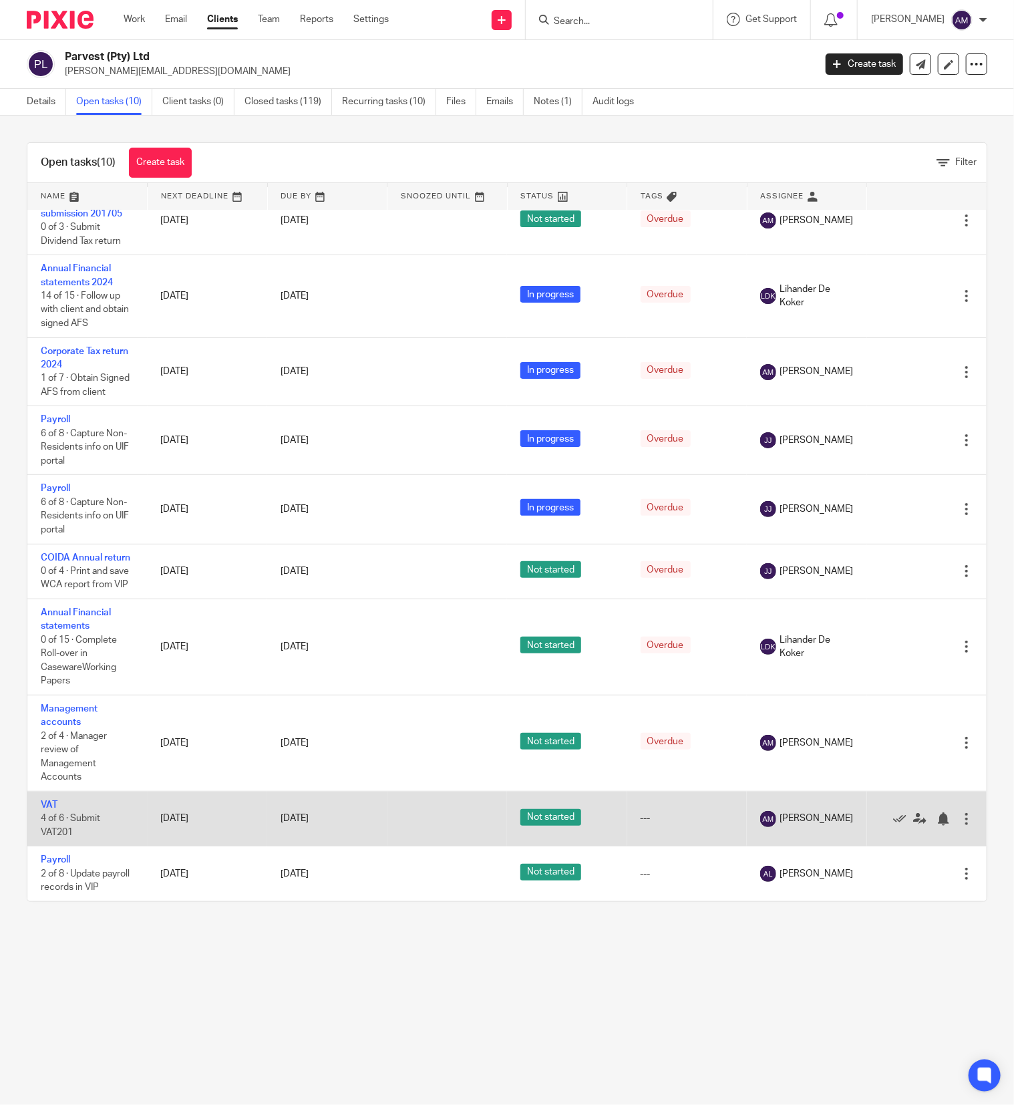
scroll to position [61, 0]
click at [48, 801] on link "VAT" at bounding box center [49, 805] width 17 height 9
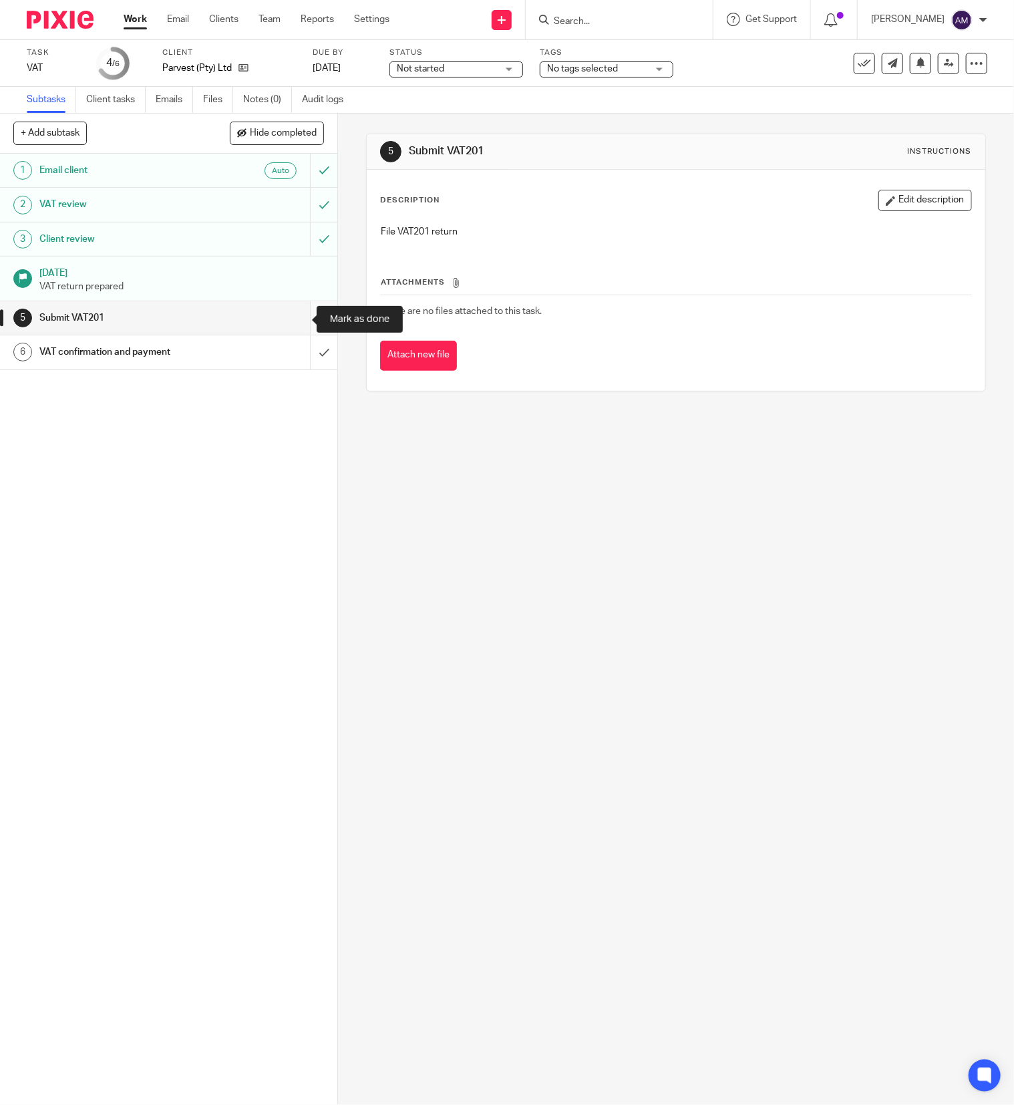
click at [295, 319] on input "submit" at bounding box center [168, 317] width 337 height 33
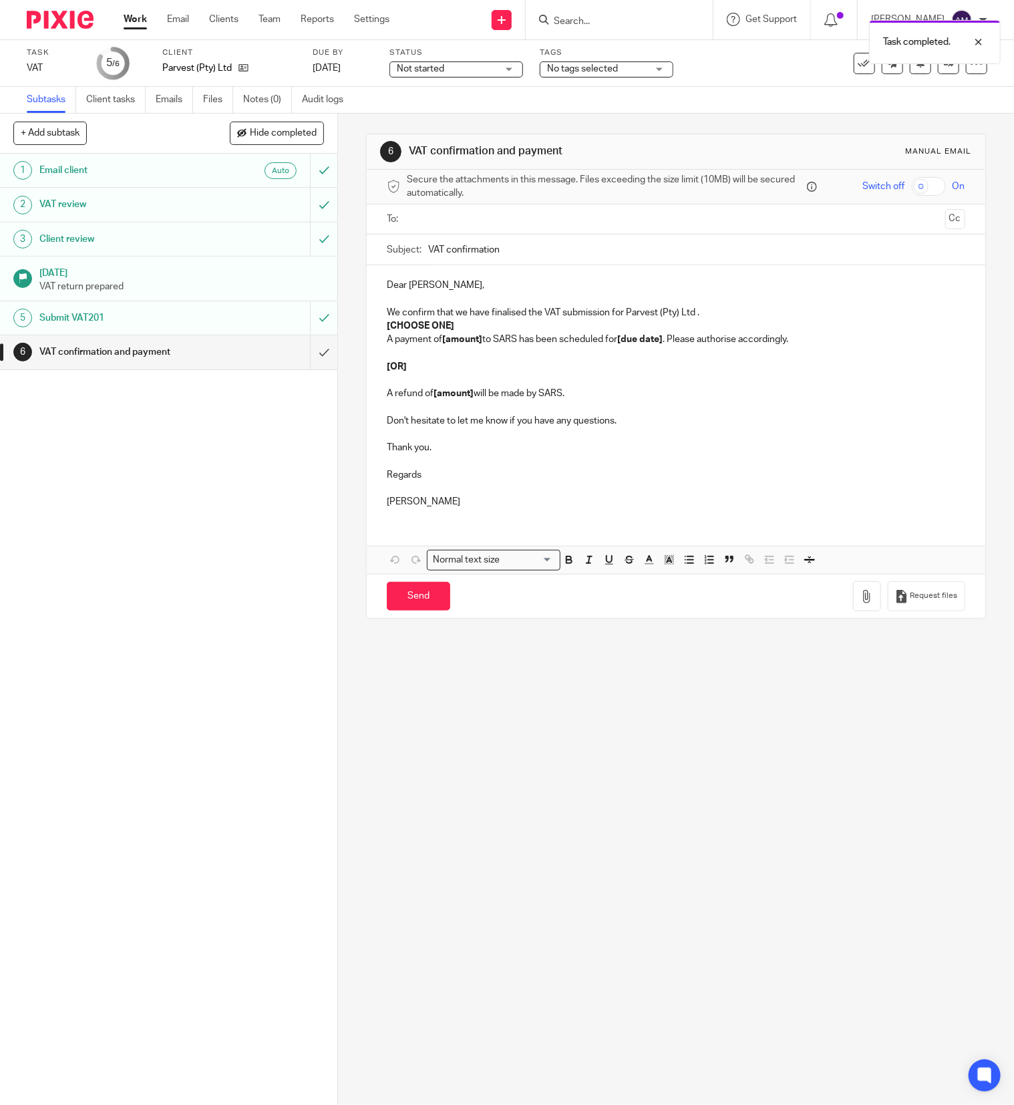
click at [446, 220] on input "text" at bounding box center [676, 219] width 528 height 15
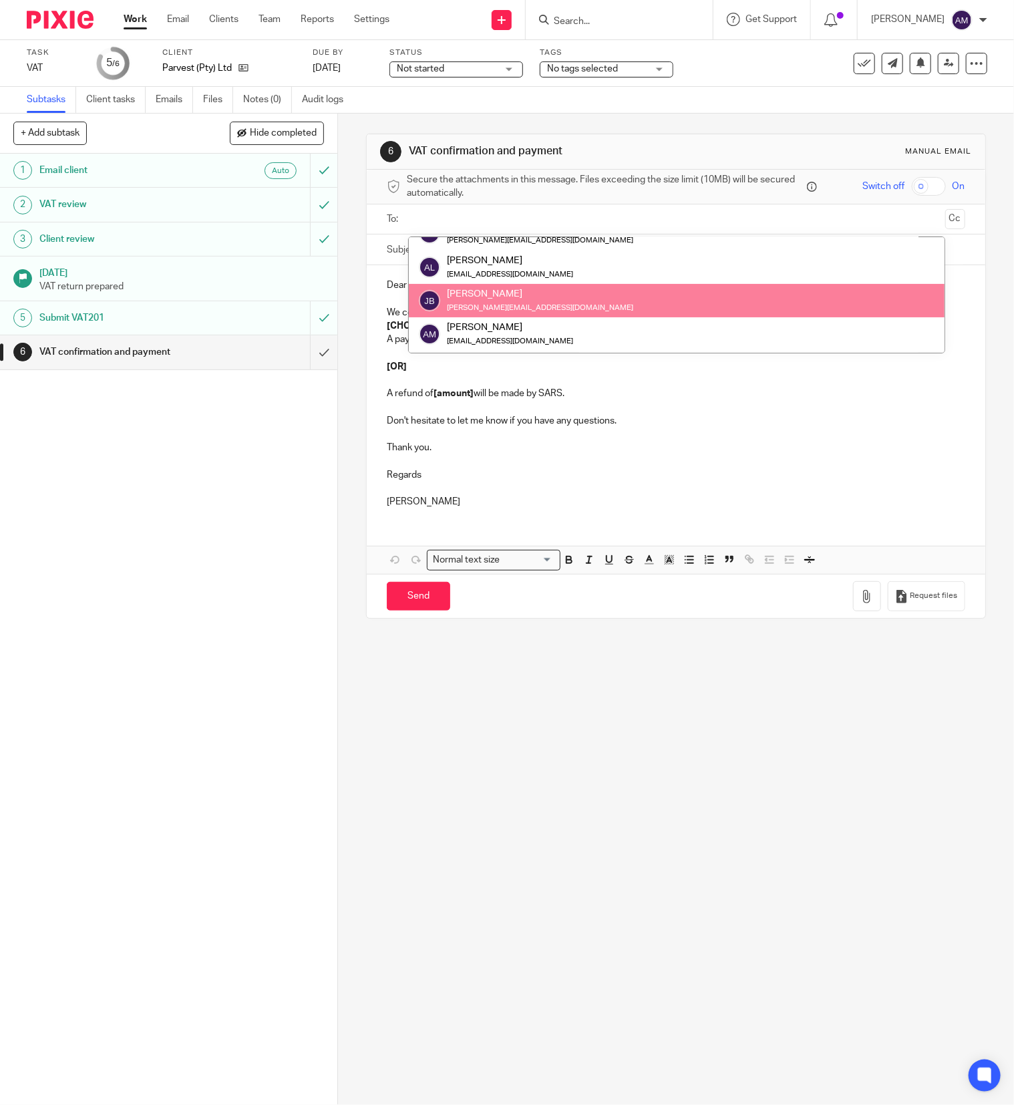
scroll to position [21, 0]
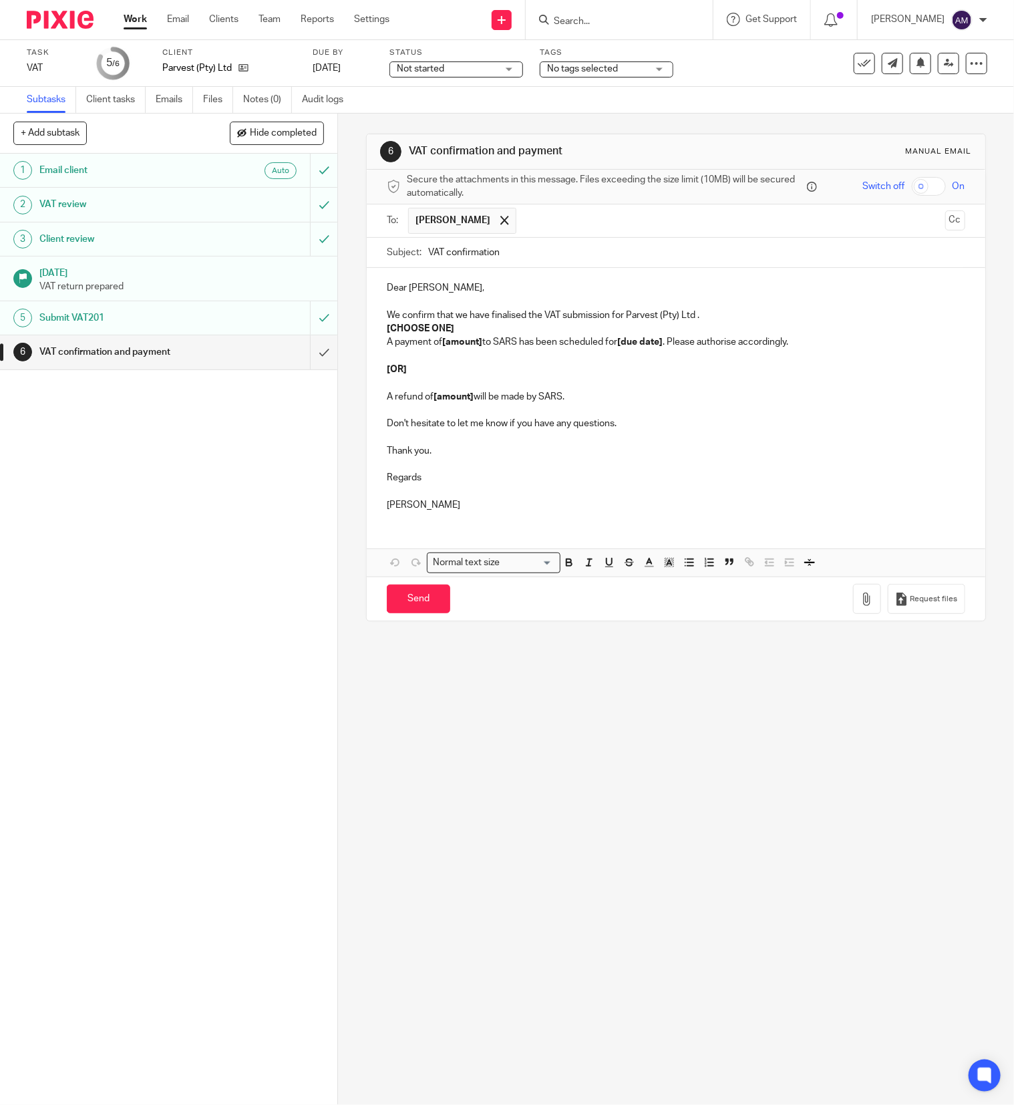
click at [526, 224] on input "text" at bounding box center [731, 221] width 416 height 26
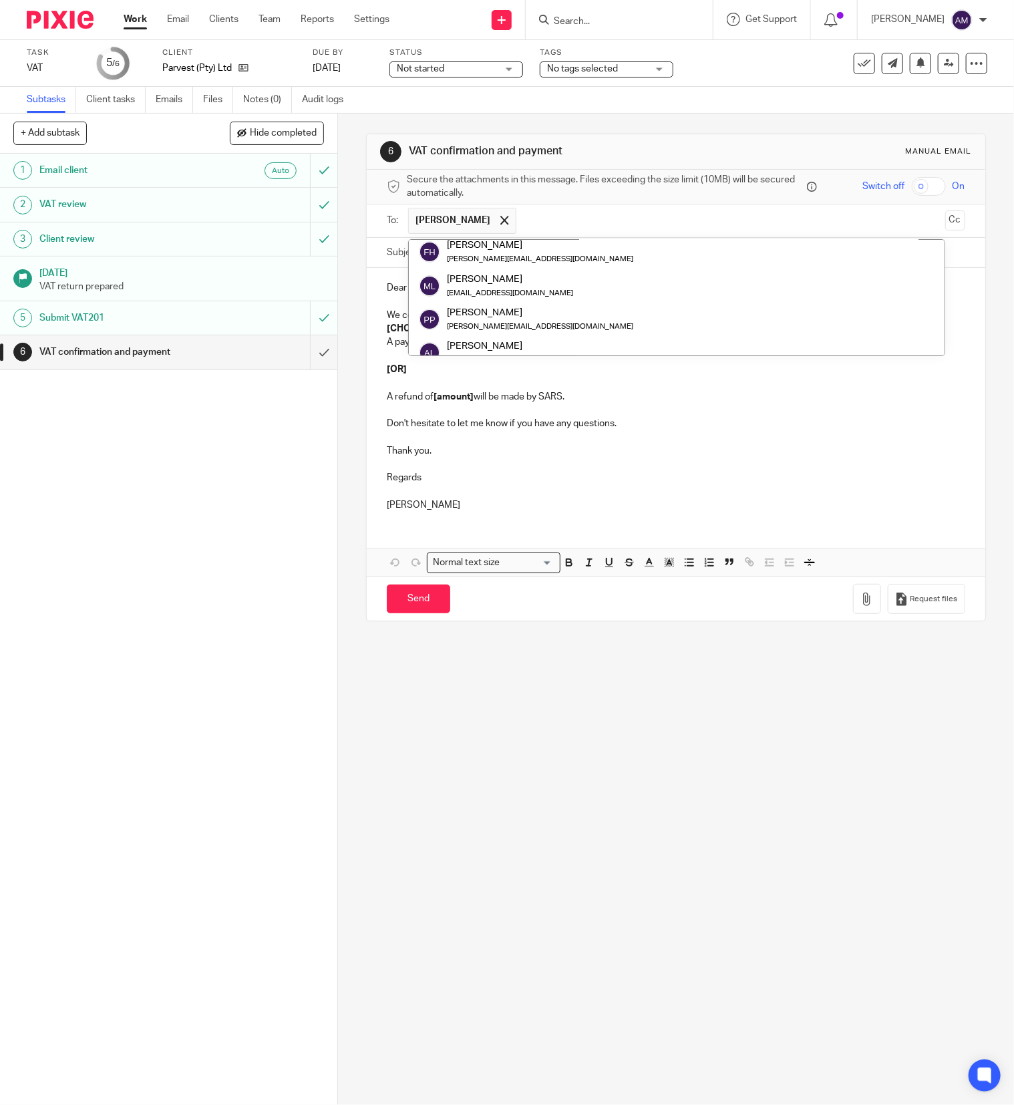
scroll to position [0, 0]
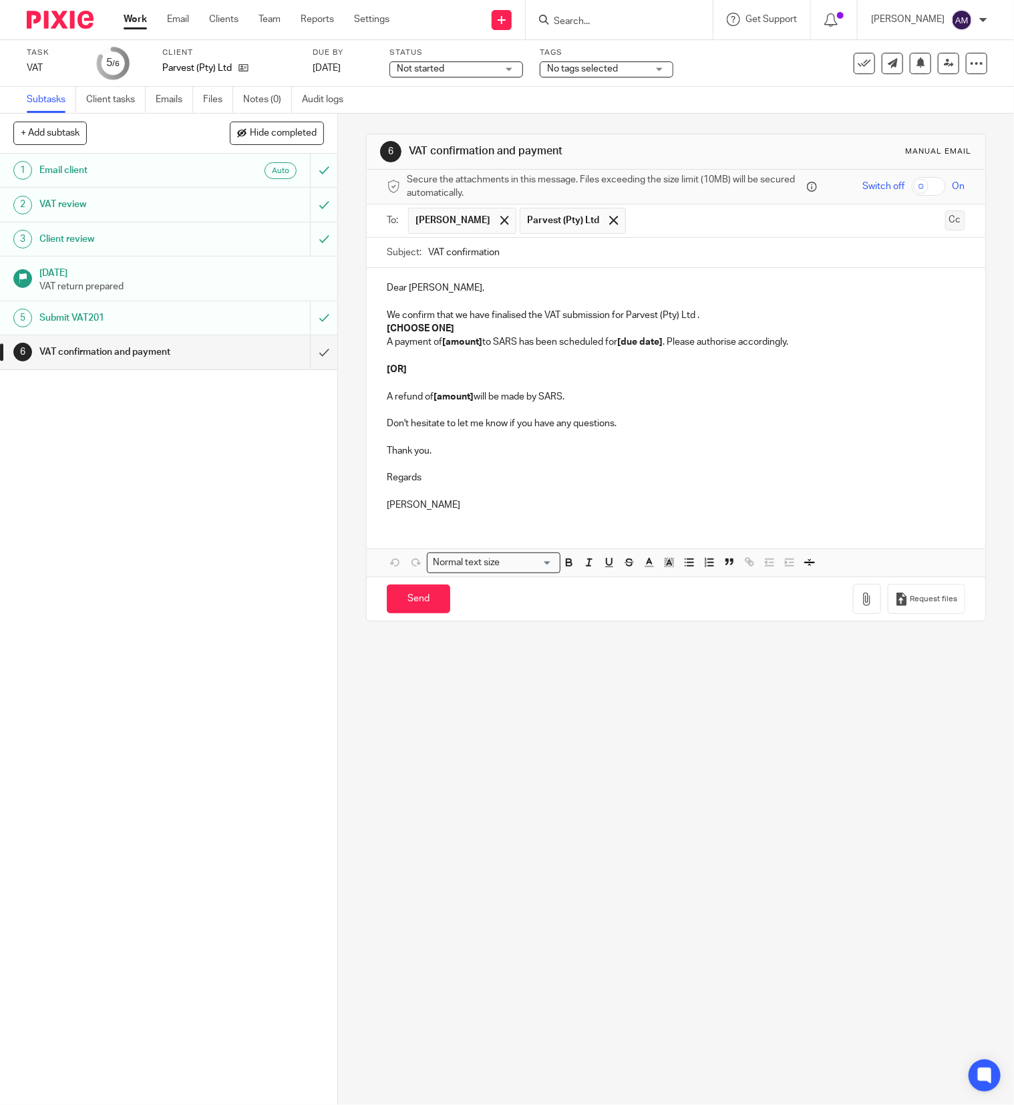
click at [946, 224] on button "Cc" at bounding box center [956, 220] width 20 height 20
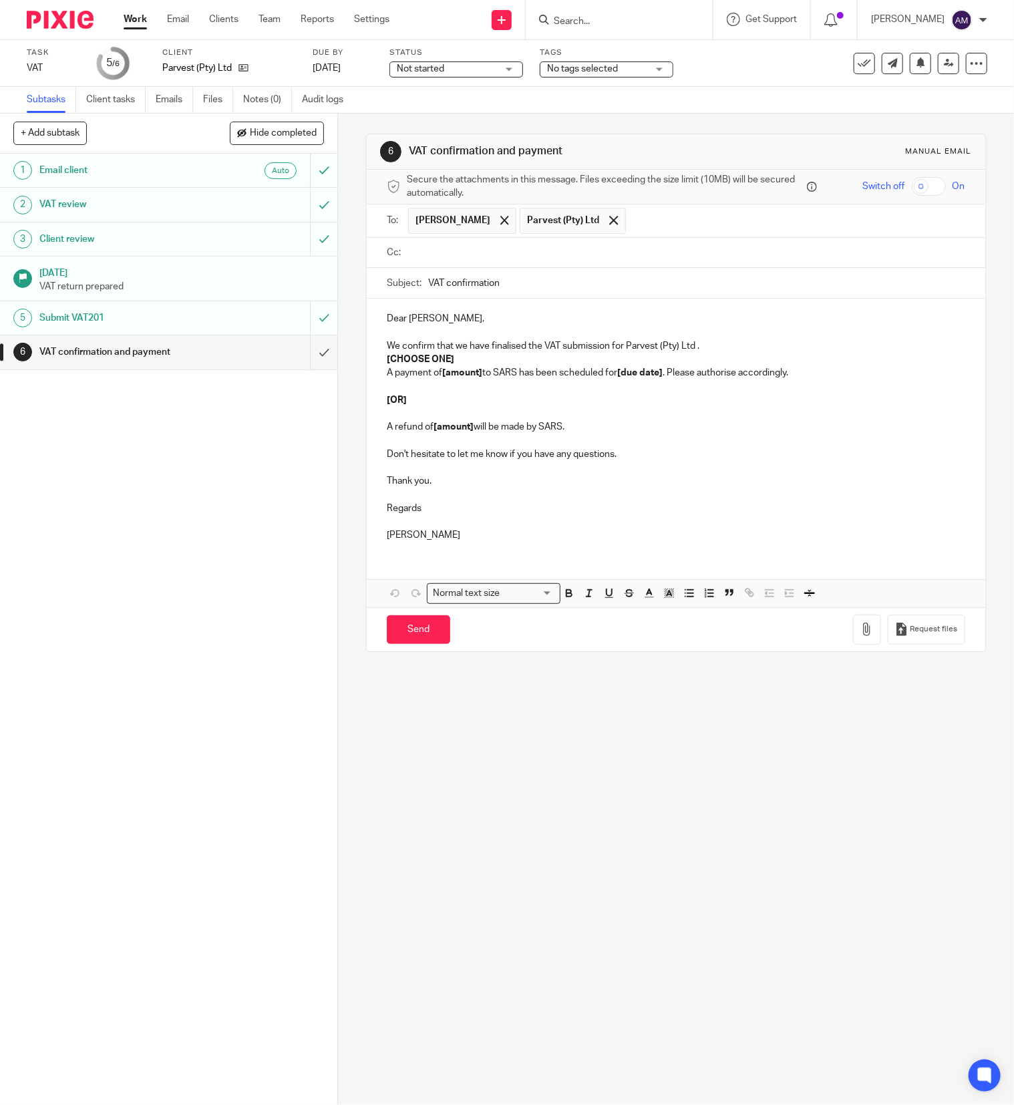
click at [433, 256] on input "text" at bounding box center [686, 252] width 548 height 15
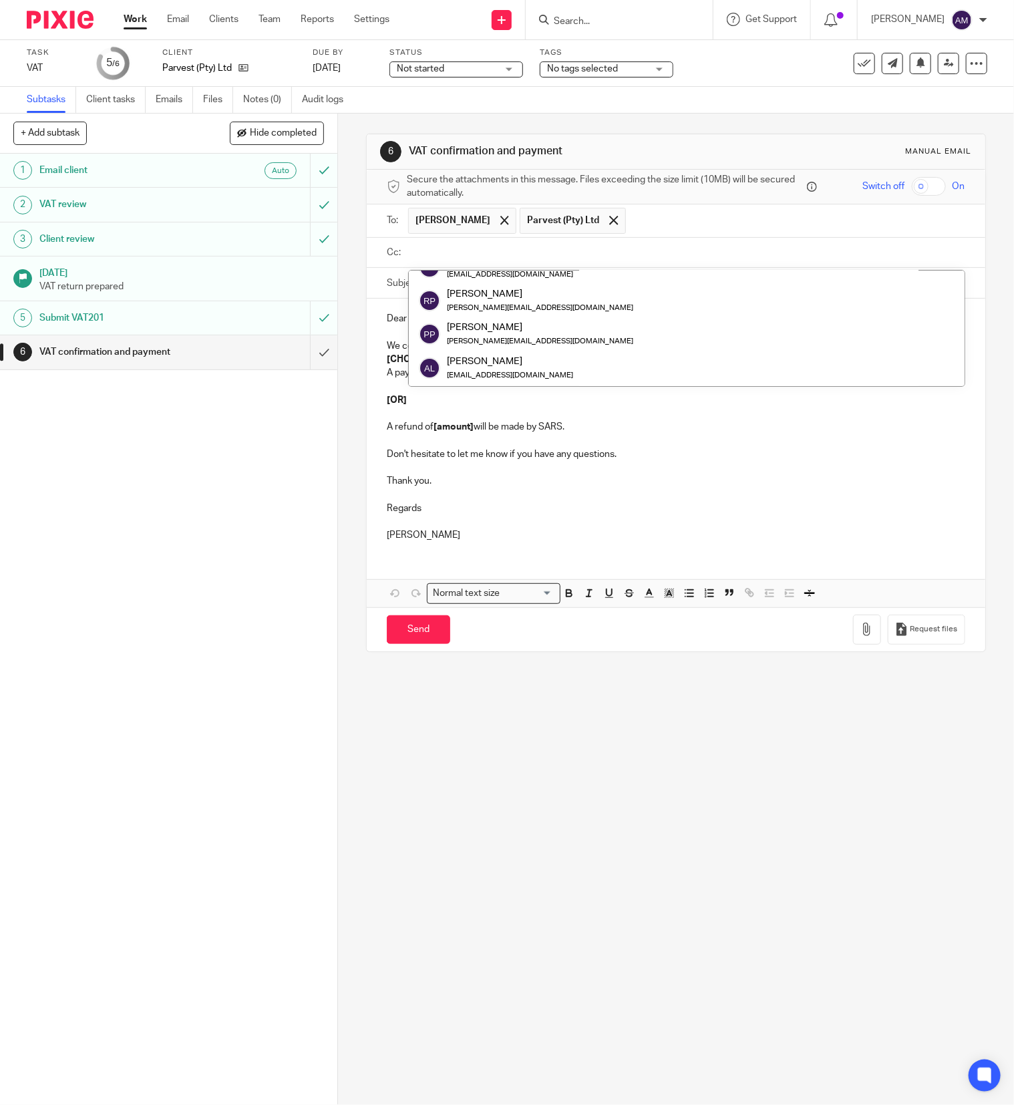
scroll to position [134, 0]
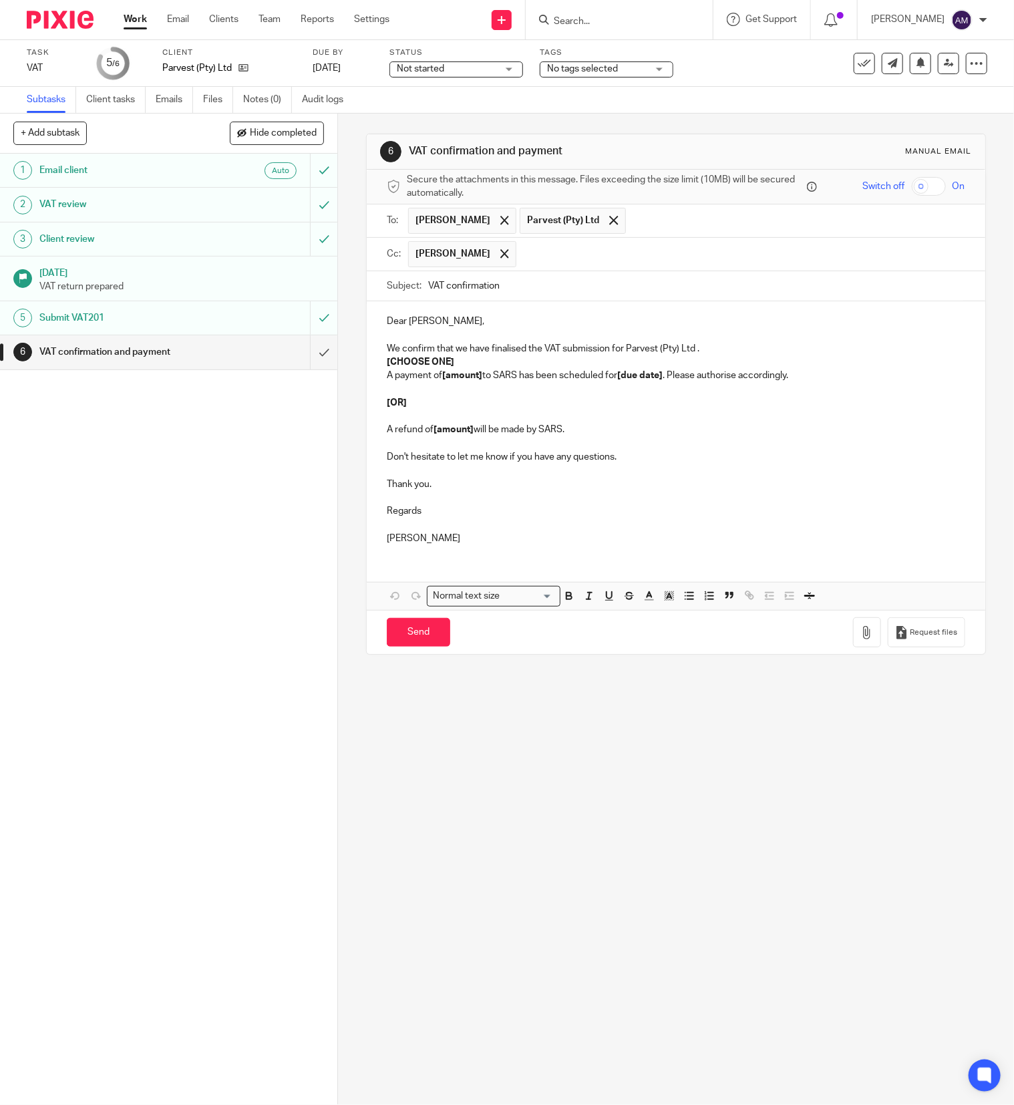
click at [523, 291] on input "VAT confirmation" at bounding box center [696, 286] width 537 height 30
type input "VAT confirmation 202508 - Parvest"
drag, startPoint x: 378, startPoint y: 365, endPoint x: 488, endPoint y: 355, distance: 110.7
click at [458, 366] on p "[CHOOSE ONE]" at bounding box center [676, 361] width 579 height 13
drag, startPoint x: 438, startPoint y: 382, endPoint x: 476, endPoint y: 382, distance: 37.4
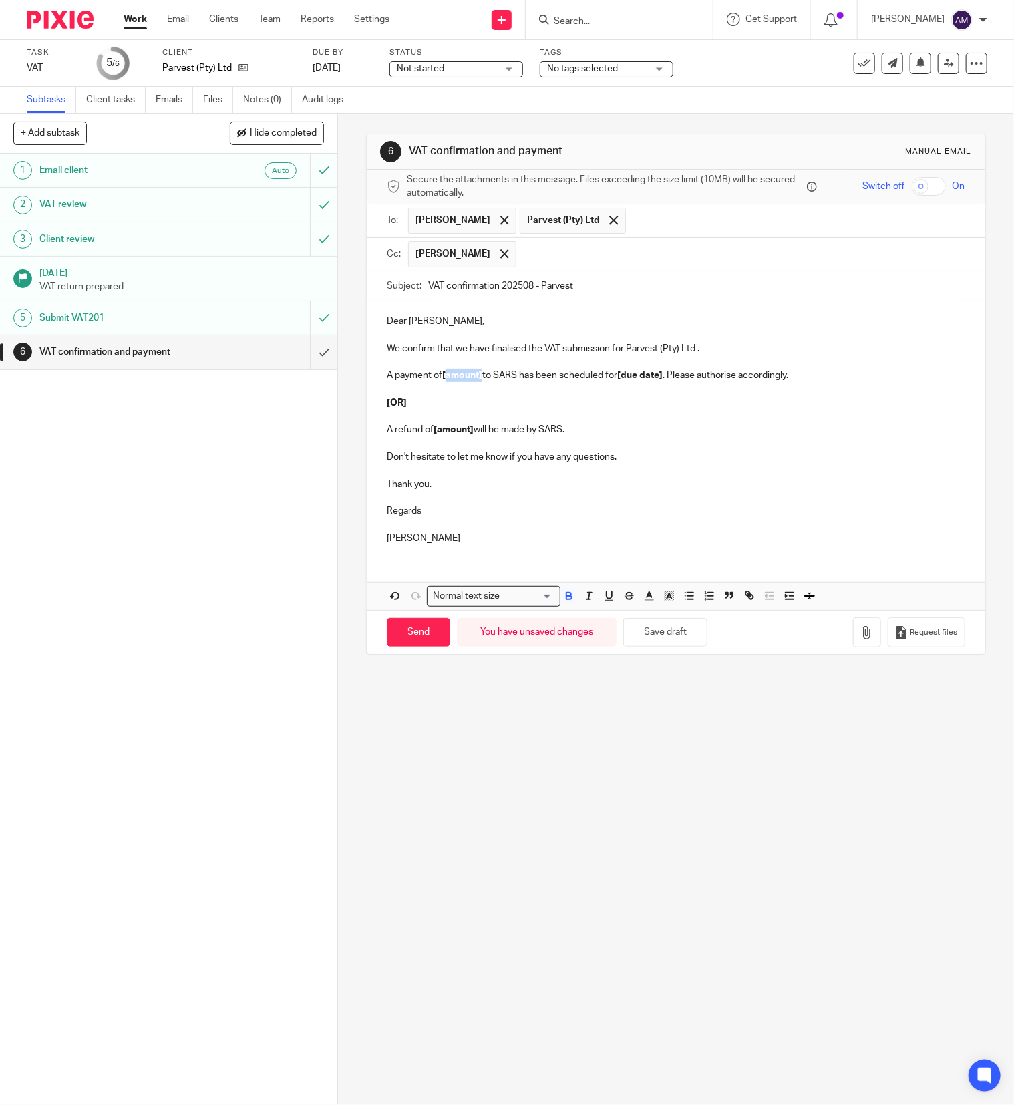
click at [476, 380] on strong "[amount]" at bounding box center [462, 375] width 40 height 9
drag, startPoint x: 576, startPoint y: 381, endPoint x: 718, endPoint y: 380, distance: 142.3
click at [718, 380] on p "A payment of R167,129.62 is payable to SARS has been scheduled for [due date] .…" at bounding box center [676, 375] width 579 height 13
drag, startPoint x: 686, startPoint y: 380, endPoint x: 775, endPoint y: 386, distance: 89.0
click at [775, 382] on p "A payment of R167,129.62 is payable to SARS before 30/9/2025 . Please authorise…" at bounding box center [676, 375] width 579 height 13
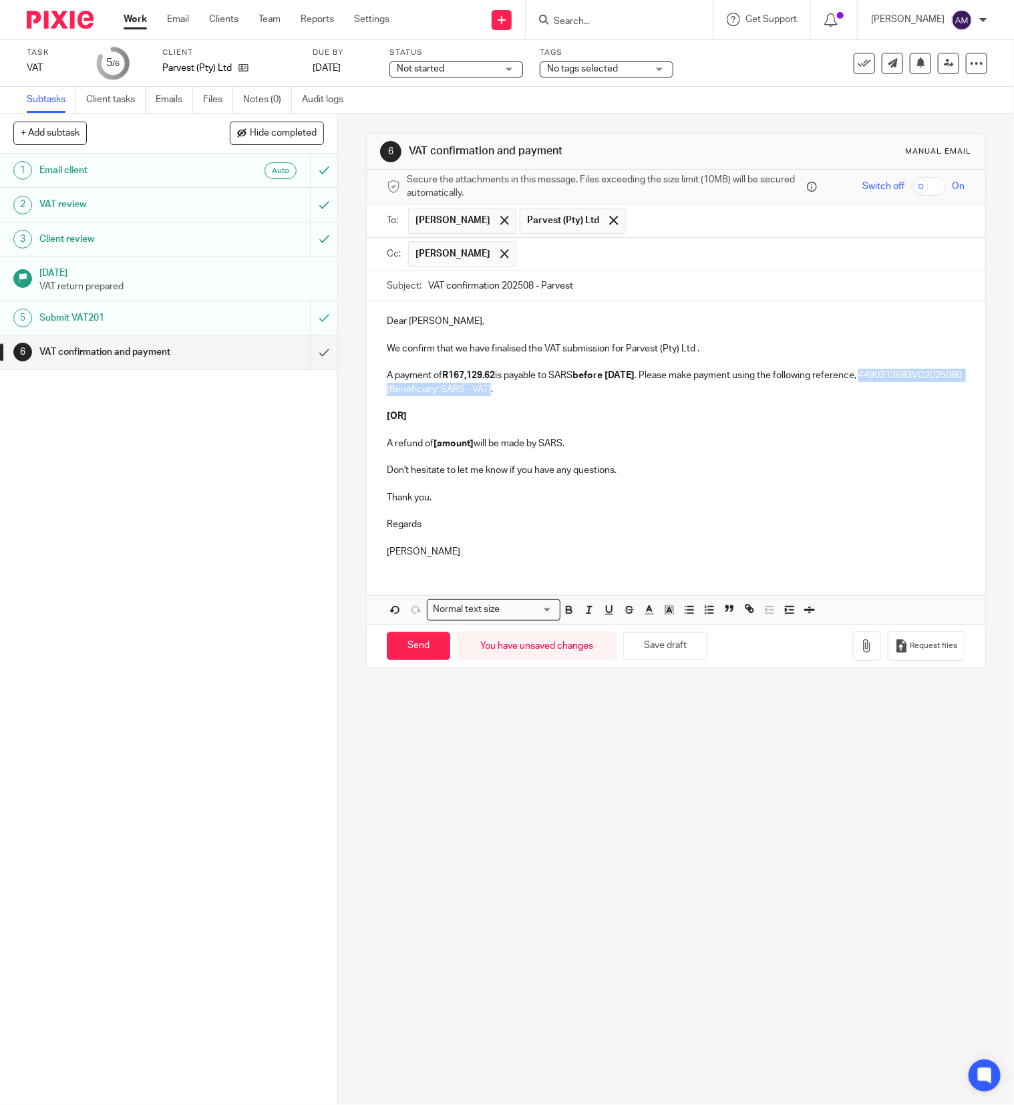
drag, startPoint x: 380, startPoint y: 391, endPoint x: 591, endPoint y: 395, distance: 211.2
click at [591, 395] on p "A payment of R167,129.62 is payable to SARS before 30/9/2025 . Please make paym…" at bounding box center [676, 382] width 579 height 27
click at [390, 406] on p at bounding box center [676, 402] width 579 height 13
drag, startPoint x: 378, startPoint y: 406, endPoint x: 606, endPoint y: 466, distance: 235.8
click at [601, 456] on div "Dear Robert, We confirm that we have finalised the VAT submission for Parvest (…" at bounding box center [676, 434] width 619 height 267
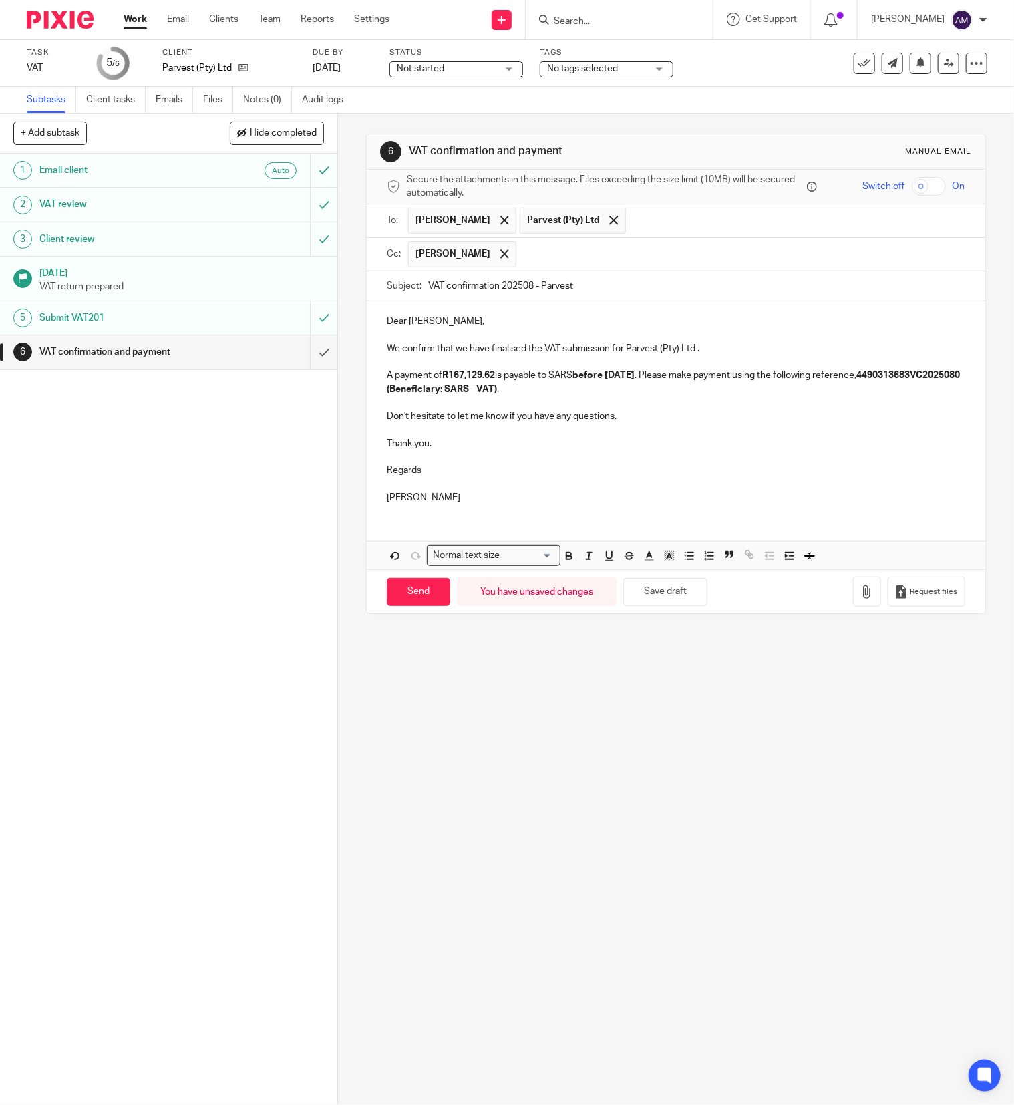
click at [615, 393] on p "A payment of R167,129.62 is payable to SARS before 30/9/2025 . Please make paym…" at bounding box center [676, 382] width 579 height 27
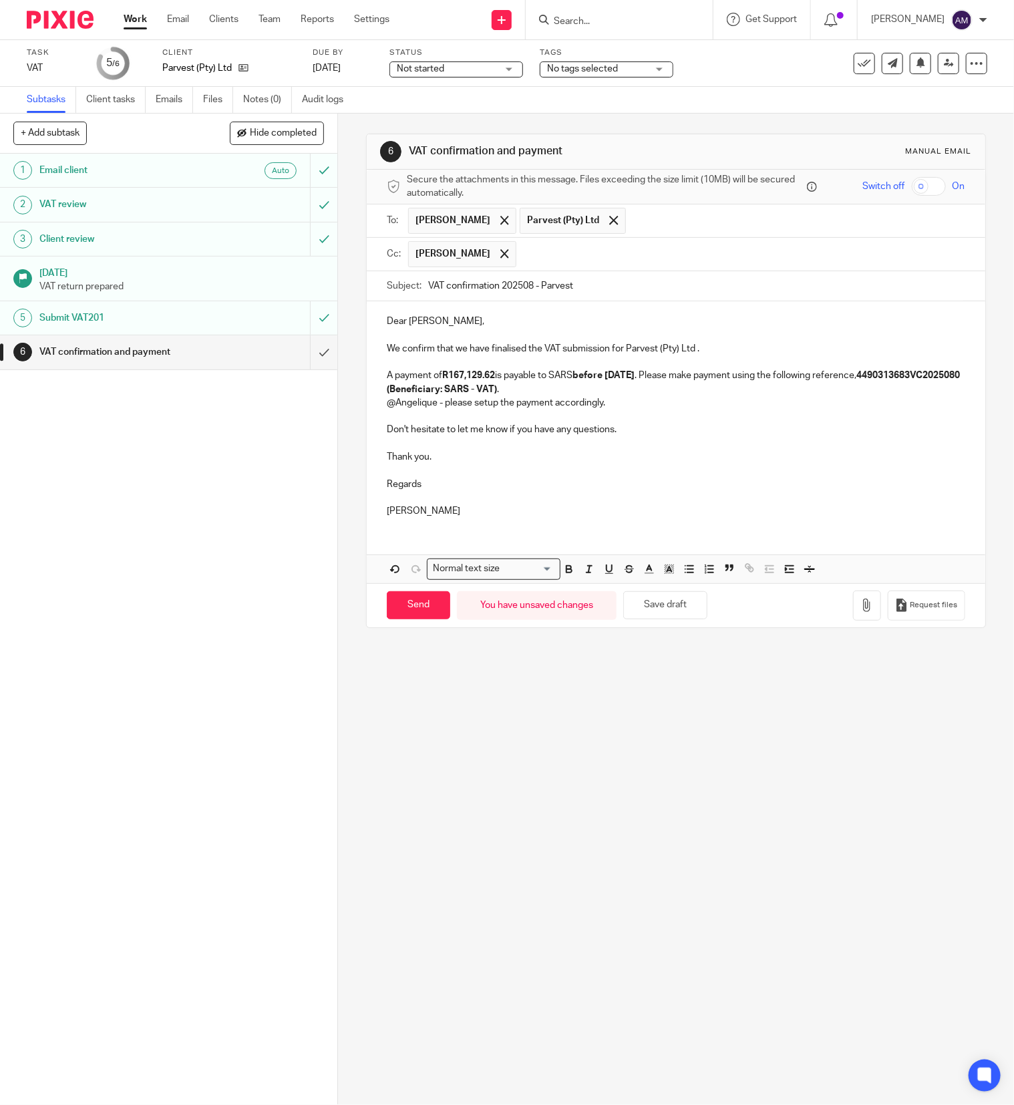
click at [627, 389] on p "A payment of R167,129.62 is payable to SARS before 30/9/2025 . Please make paym…" at bounding box center [676, 382] width 579 height 27
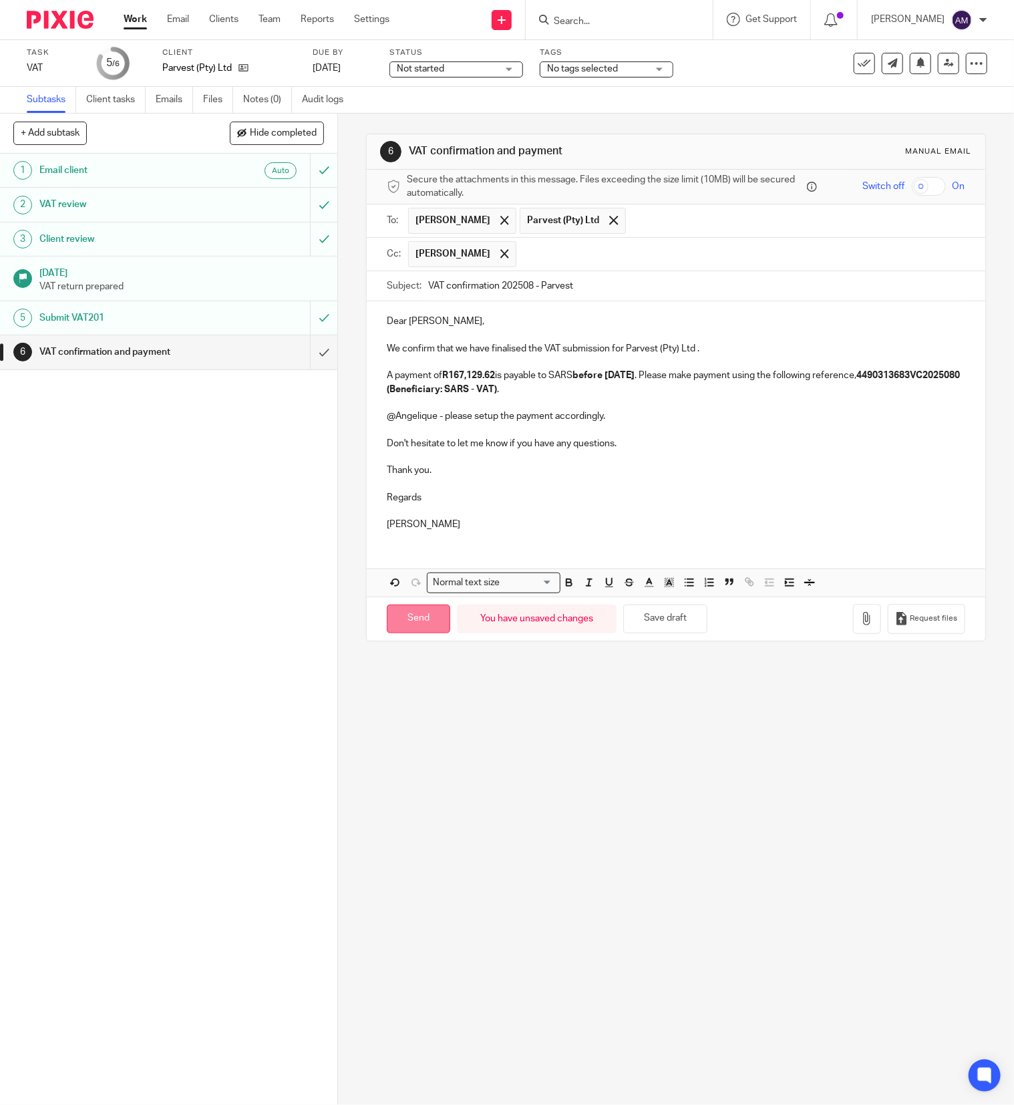
click at [408, 628] on input "Send" at bounding box center [418, 619] width 63 height 29
type input "Sent"
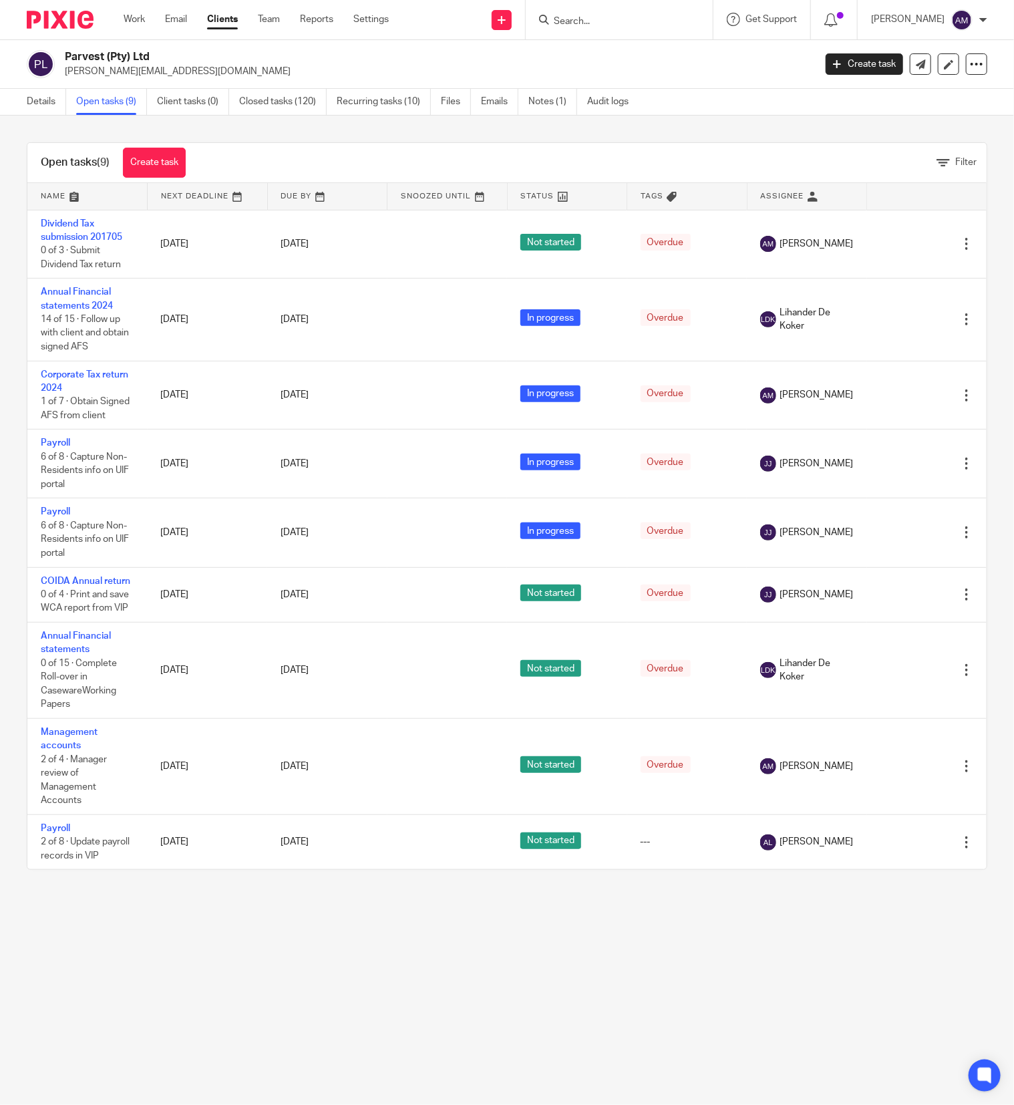
click at [597, 22] on input "Search" at bounding box center [613, 22] width 120 height 12
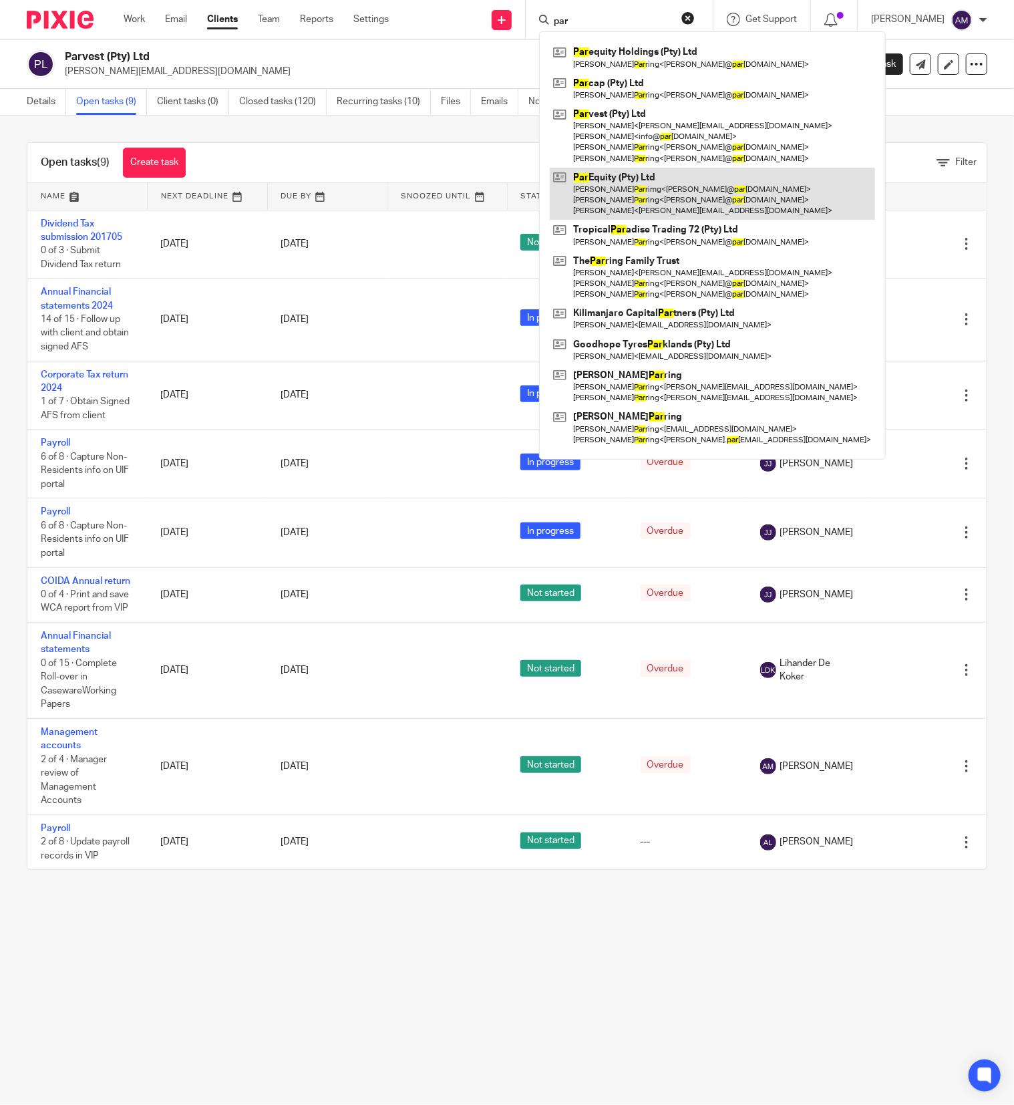
type input "par"
click at [649, 195] on link at bounding box center [712, 194] width 325 height 53
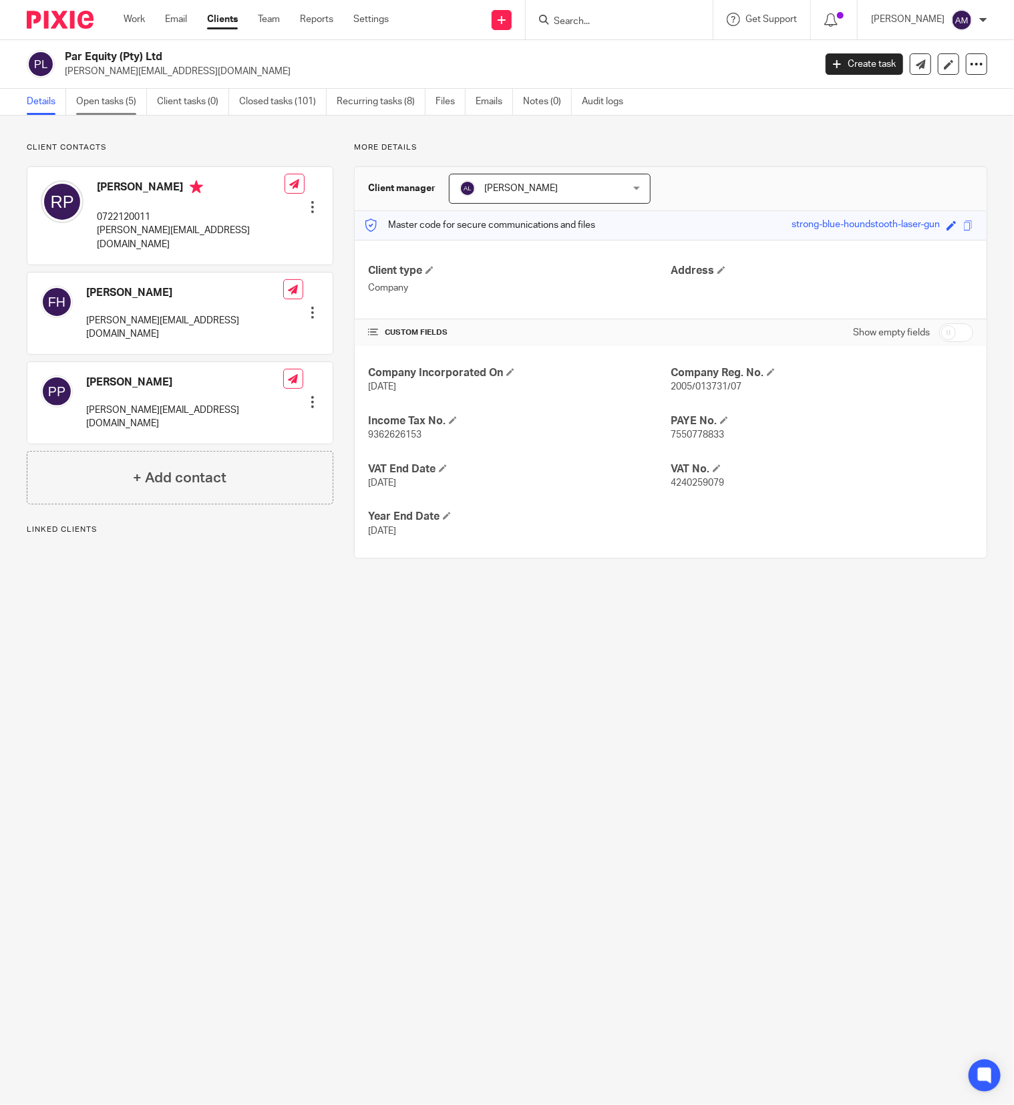
click at [100, 102] on link "Open tasks (5)" at bounding box center [111, 102] width 71 height 26
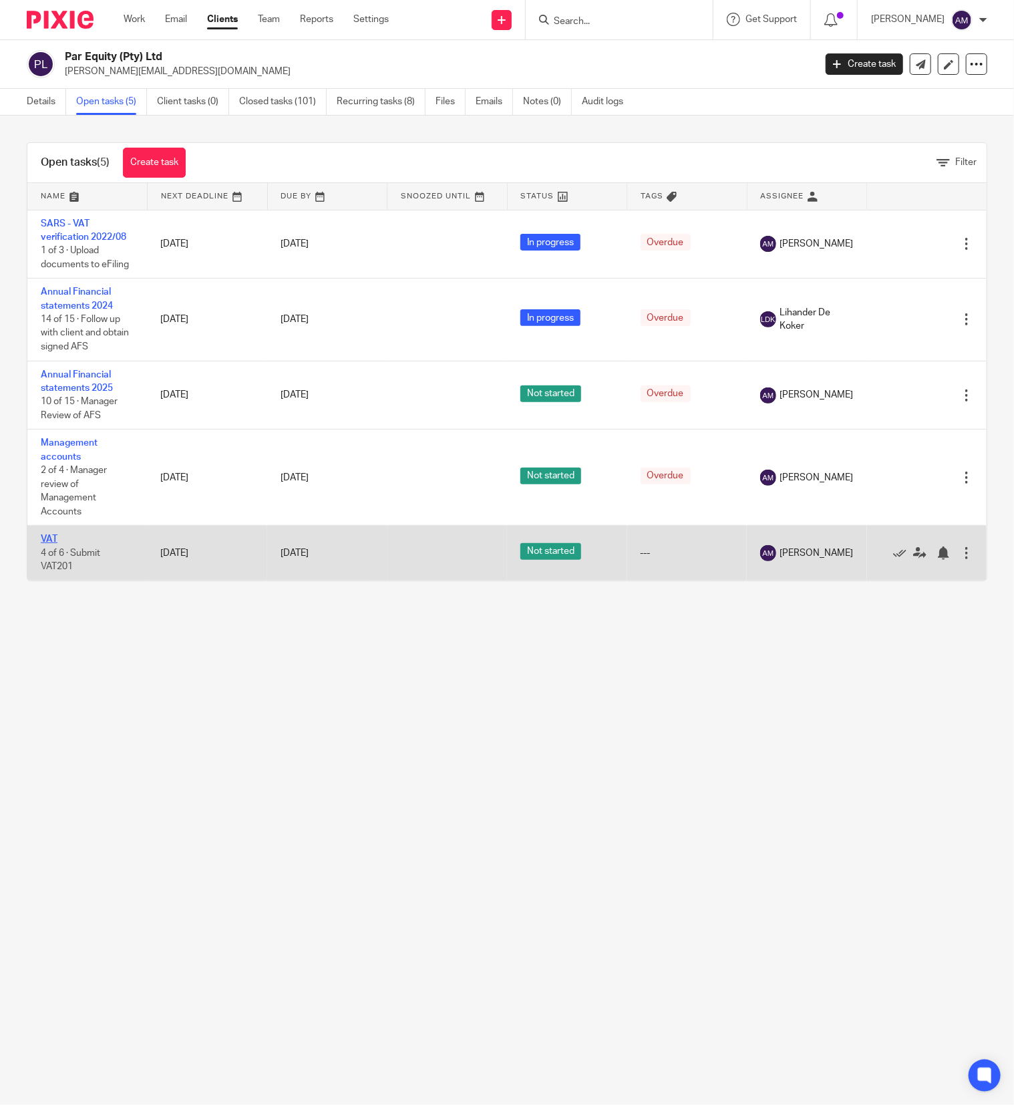
click at [48, 544] on link "VAT" at bounding box center [49, 539] width 17 height 9
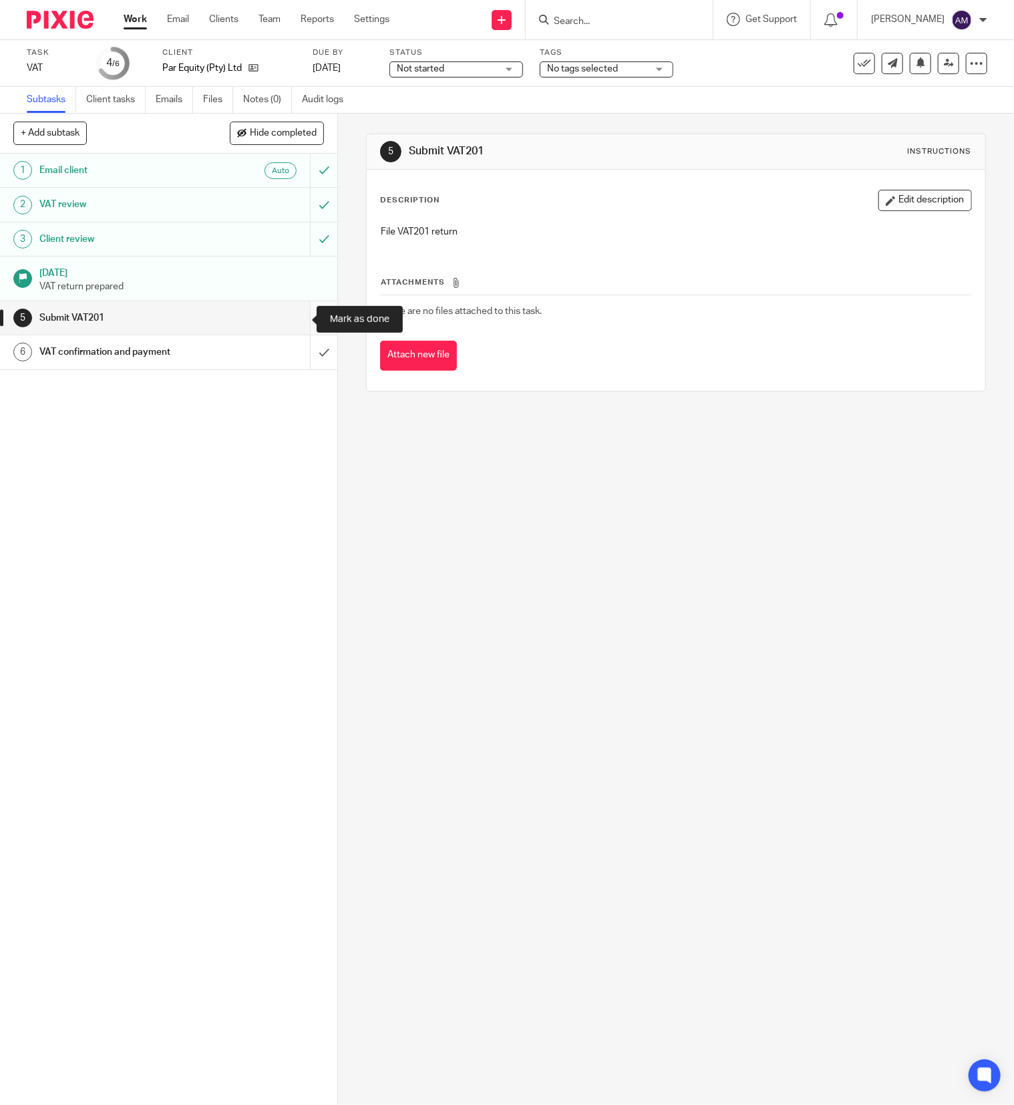
click at [301, 315] on input "submit" at bounding box center [168, 317] width 337 height 33
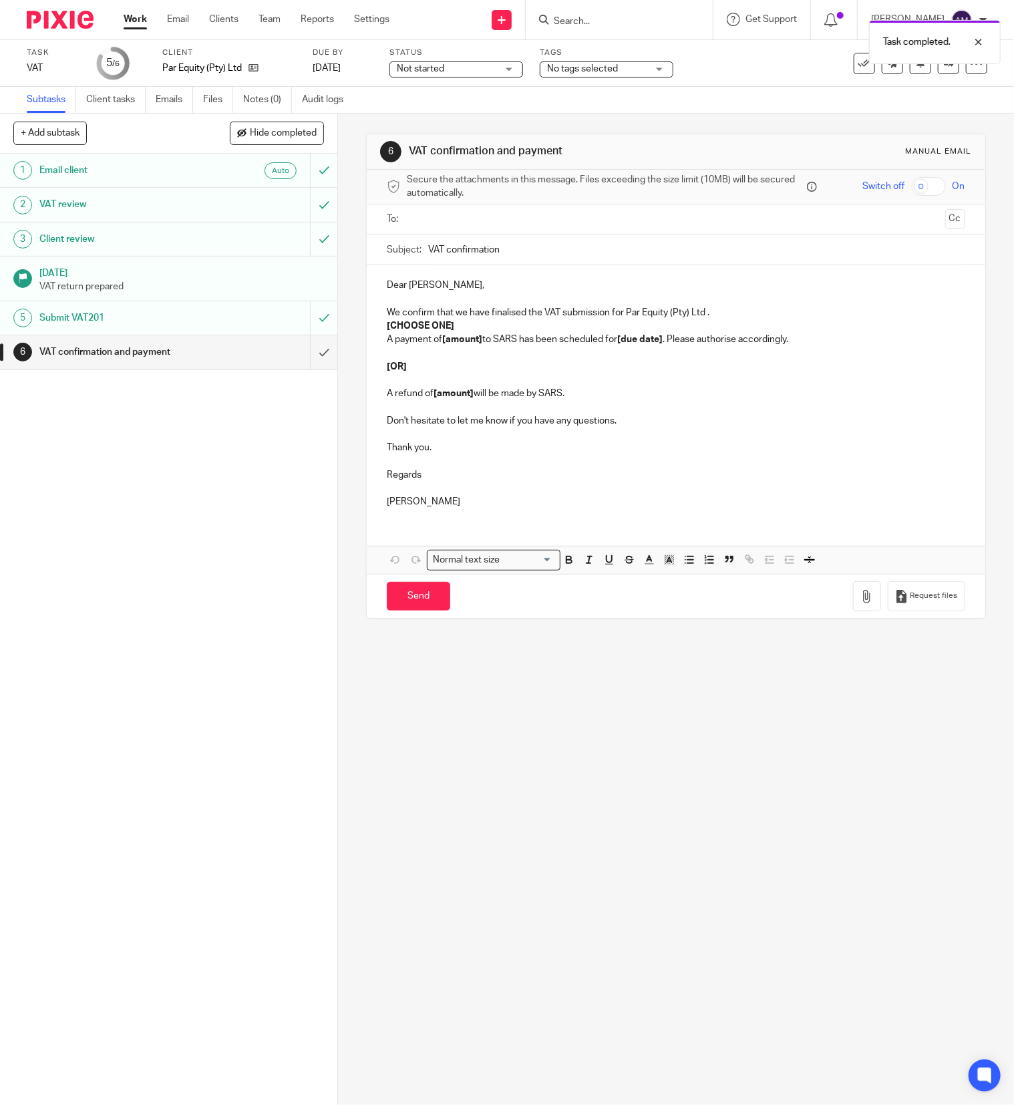
click at [448, 213] on input "text" at bounding box center [676, 219] width 528 height 15
click at [529, 222] on input "text" at bounding box center [731, 221] width 416 height 26
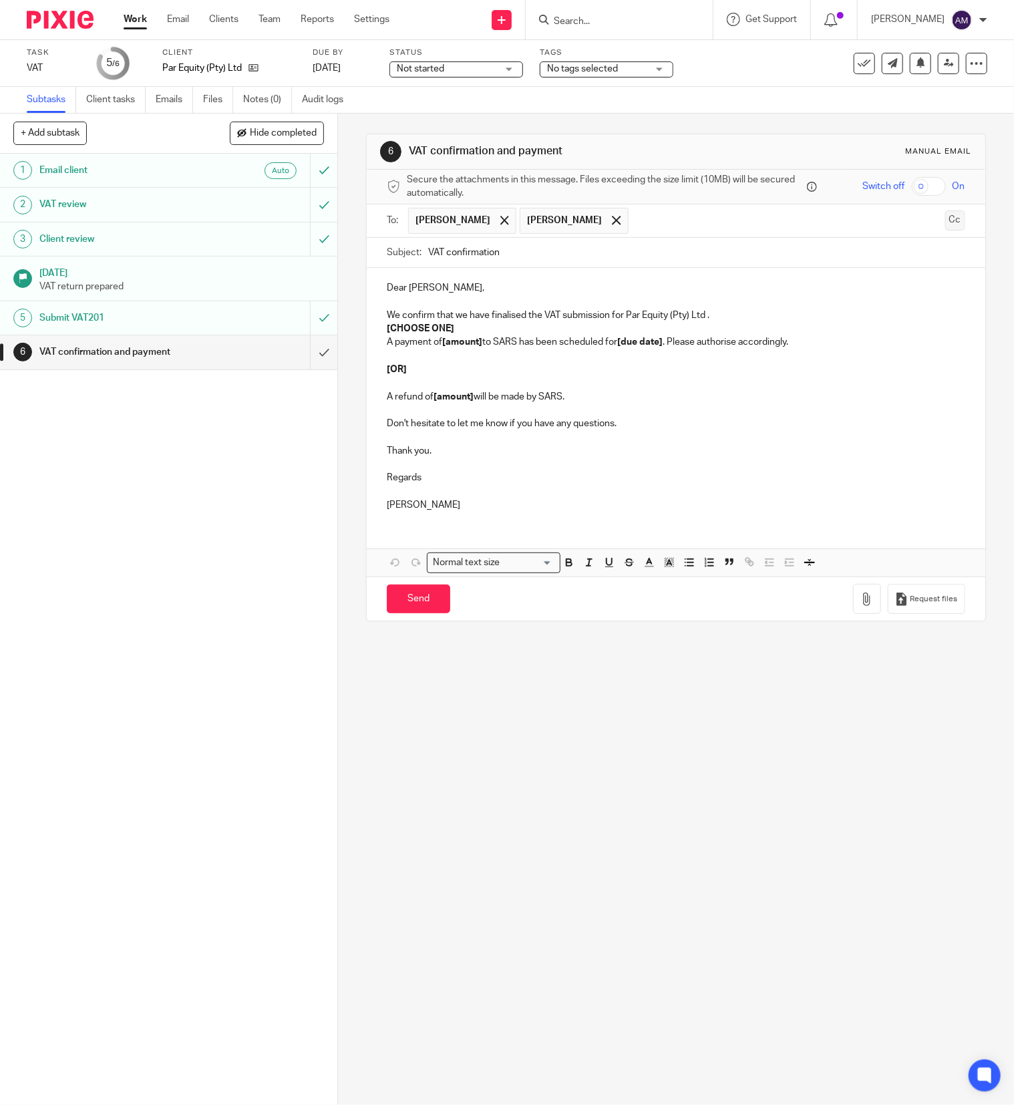
click at [946, 223] on button "Cc" at bounding box center [956, 220] width 20 height 20
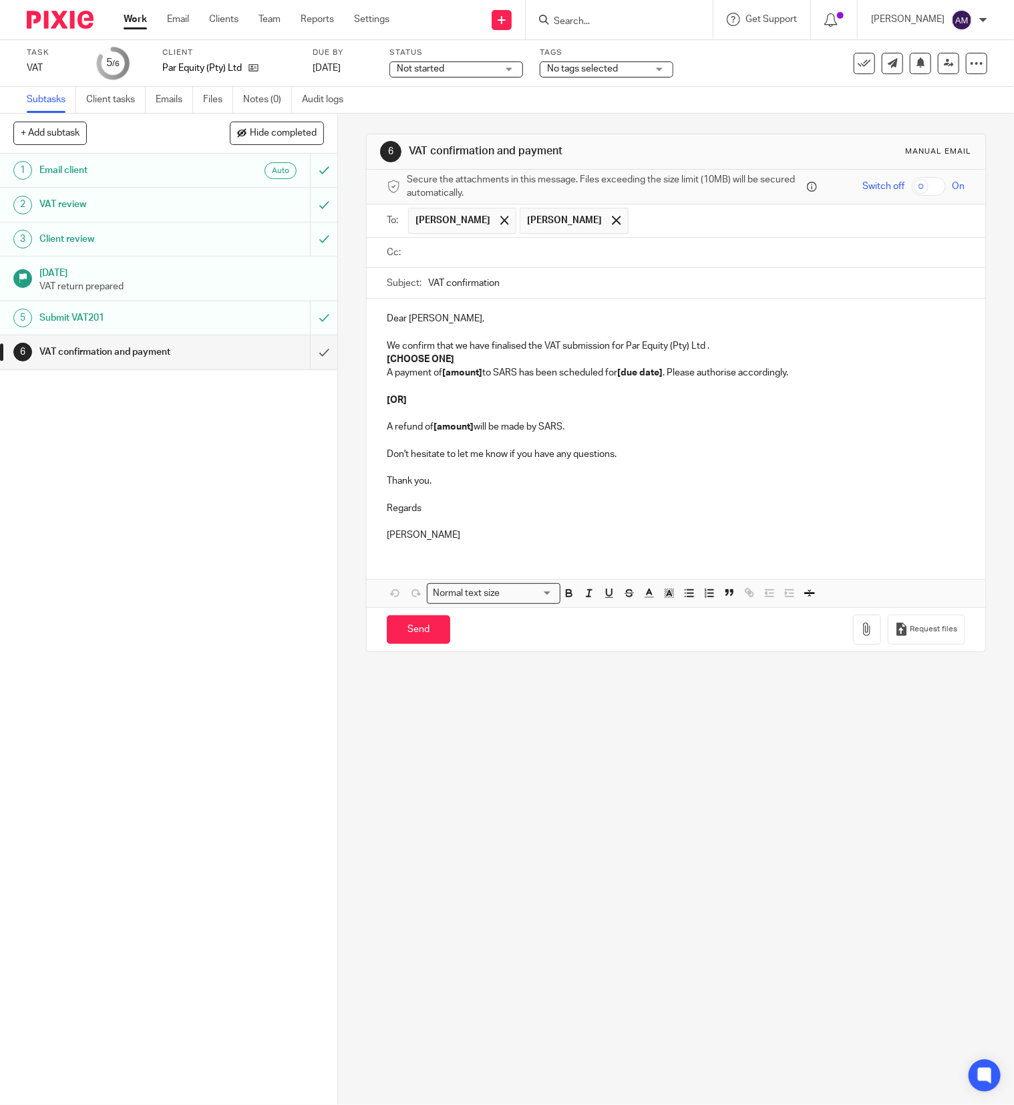
click at [687, 254] on input "text" at bounding box center [686, 252] width 548 height 15
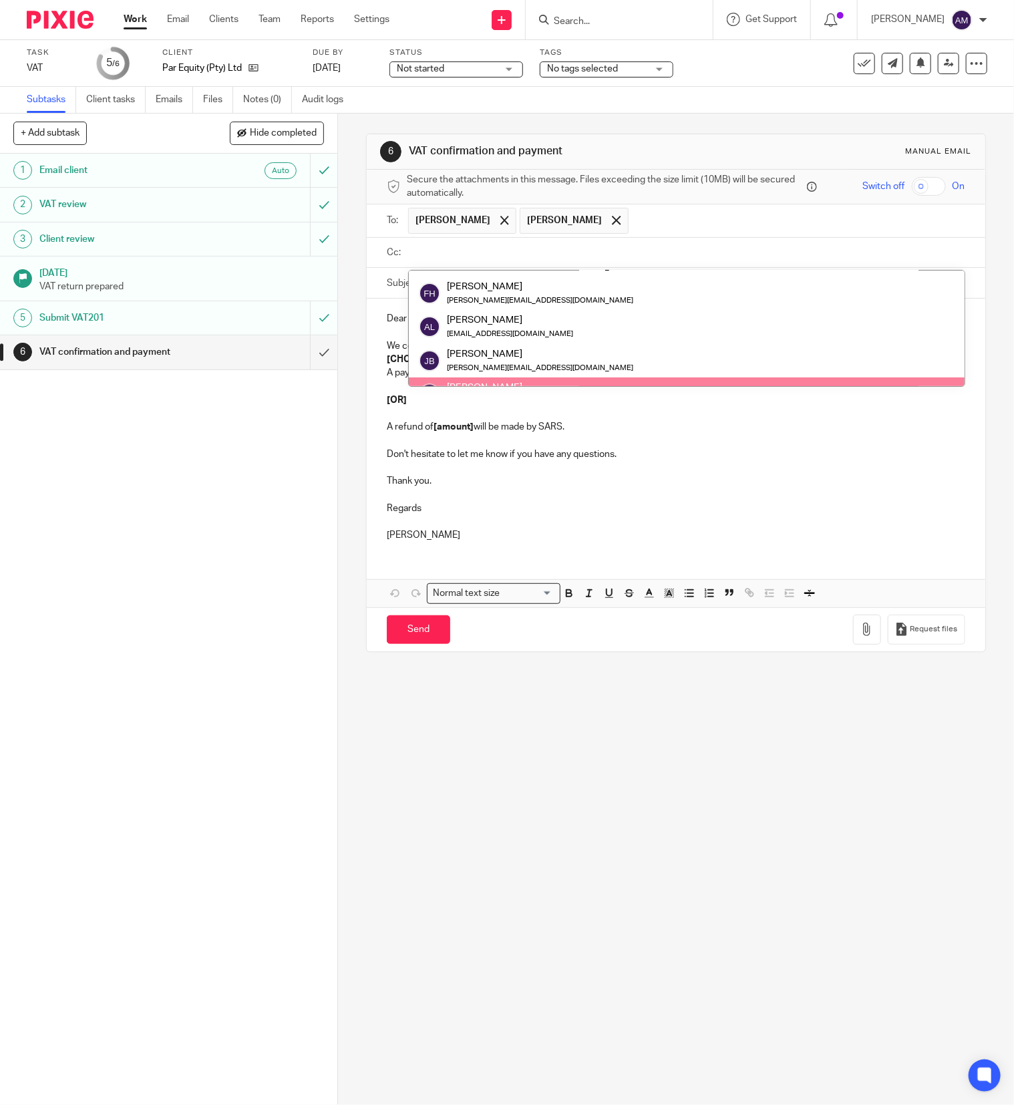
scroll to position [134, 0]
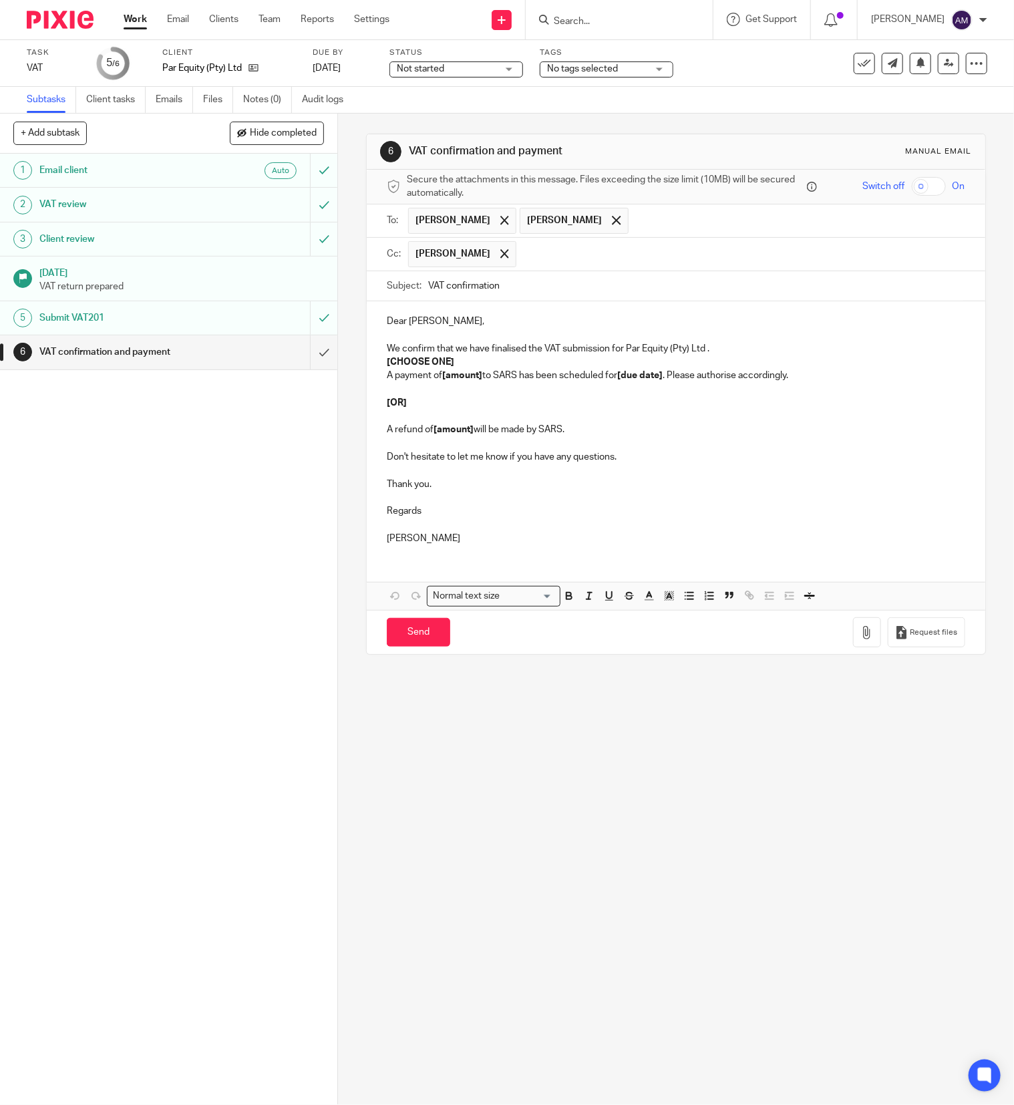
click at [539, 283] on input "VAT confirmation" at bounding box center [696, 286] width 537 height 30
type input "VAT confirmation 202508 - Par Equity"
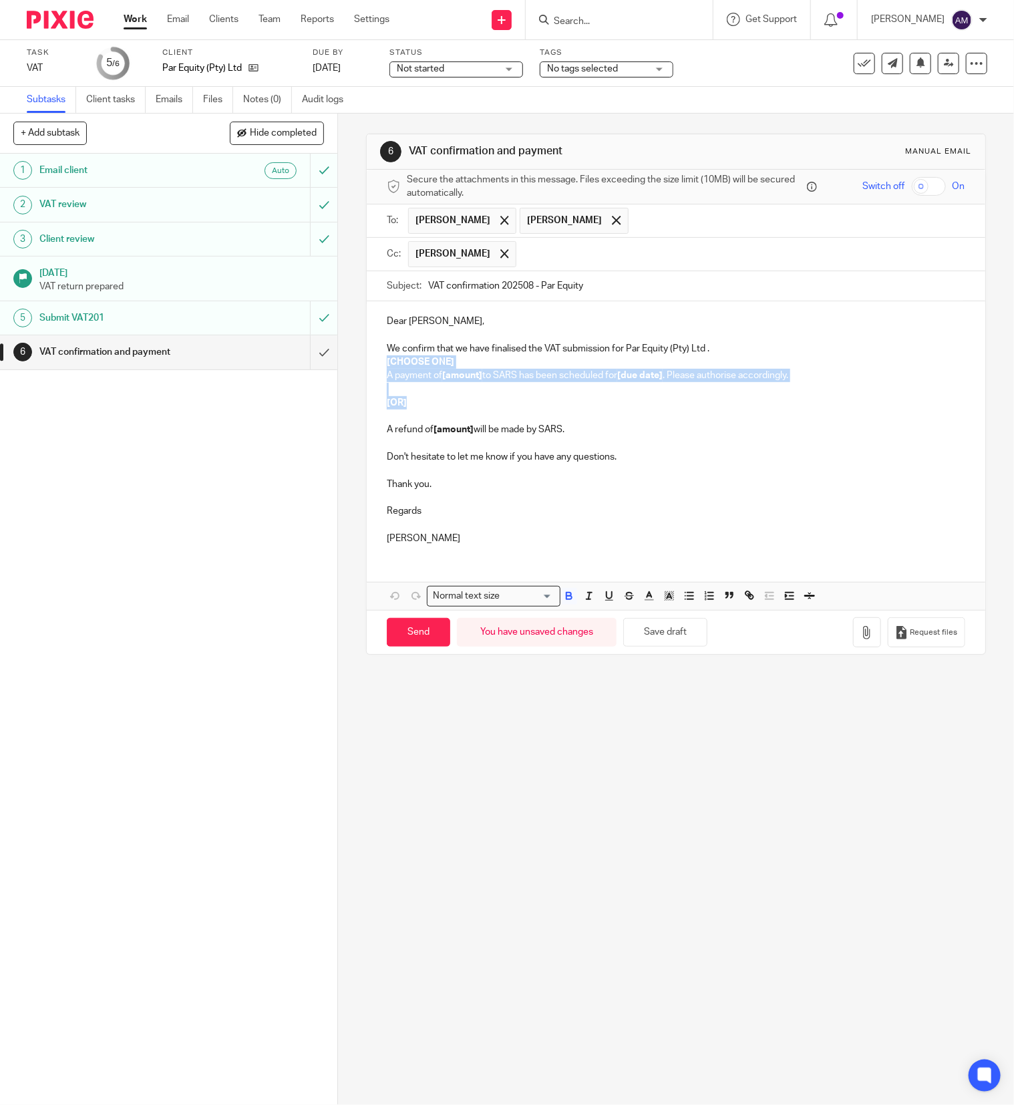
drag, startPoint x: 377, startPoint y: 368, endPoint x: 750, endPoint y: 389, distance: 374.1
click at [726, 412] on div "Dear [PERSON_NAME], We confirm that we have finalised the VAT submission for Pa…" at bounding box center [676, 428] width 619 height 254
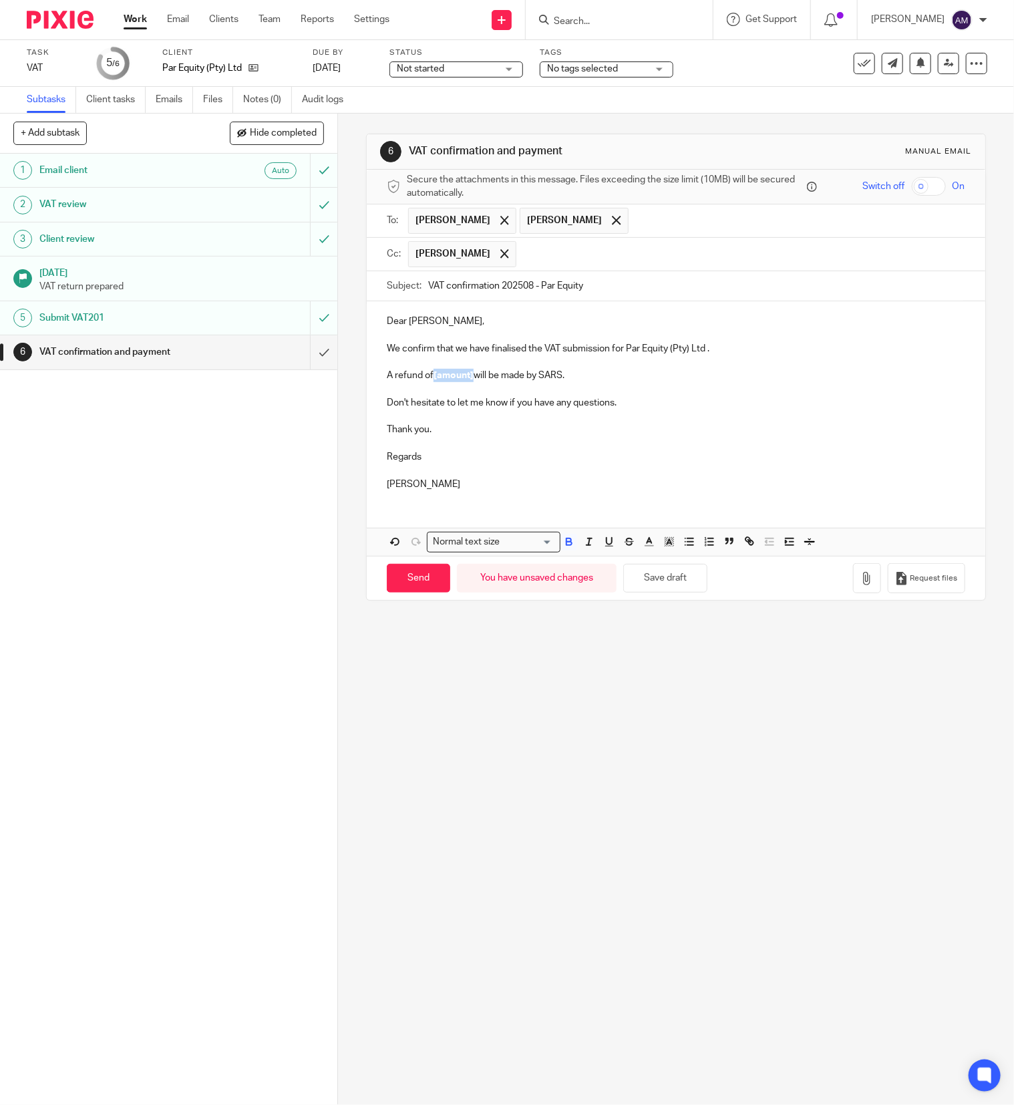
drag, startPoint x: 428, startPoint y: 384, endPoint x: 467, endPoint y: 382, distance: 38.8
click at [467, 380] on strong "[amount]" at bounding box center [454, 375] width 40 height 9
click at [426, 585] on input "Send" at bounding box center [418, 578] width 63 height 29
type input "Sent"
